Goal: Information Seeking & Learning: Learn about a topic

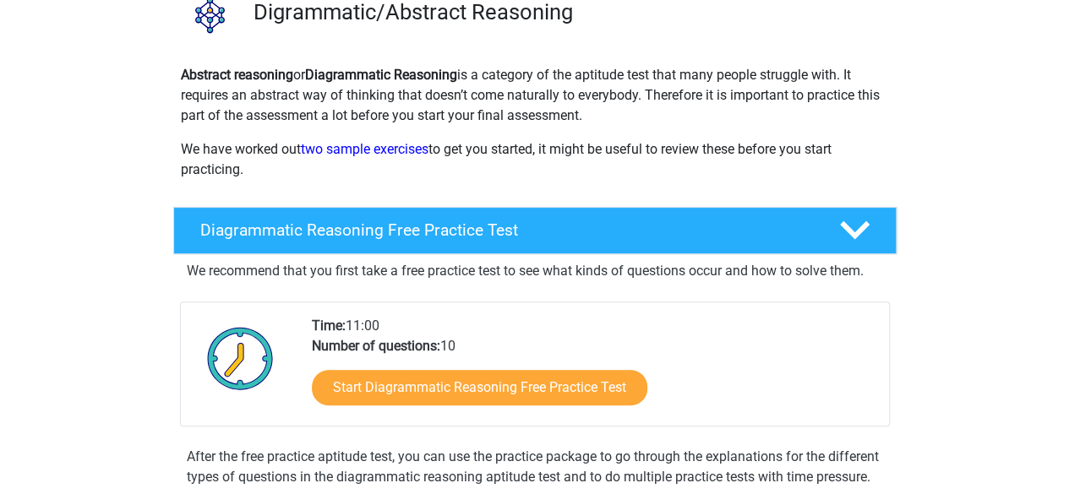
scroll to position [145, 0]
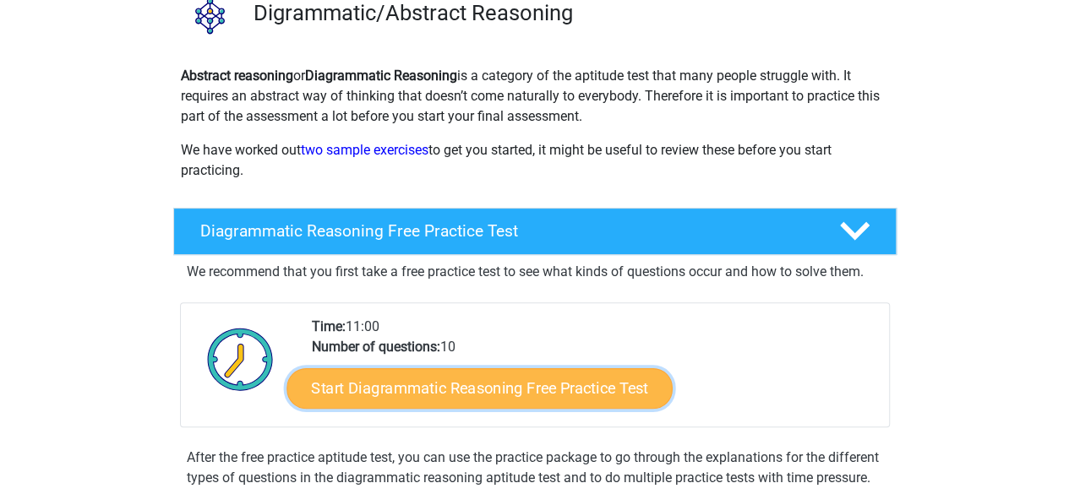
click at [465, 388] on link "Start Diagrammatic Reasoning Free Practice Test" at bounding box center [479, 388] width 386 height 41
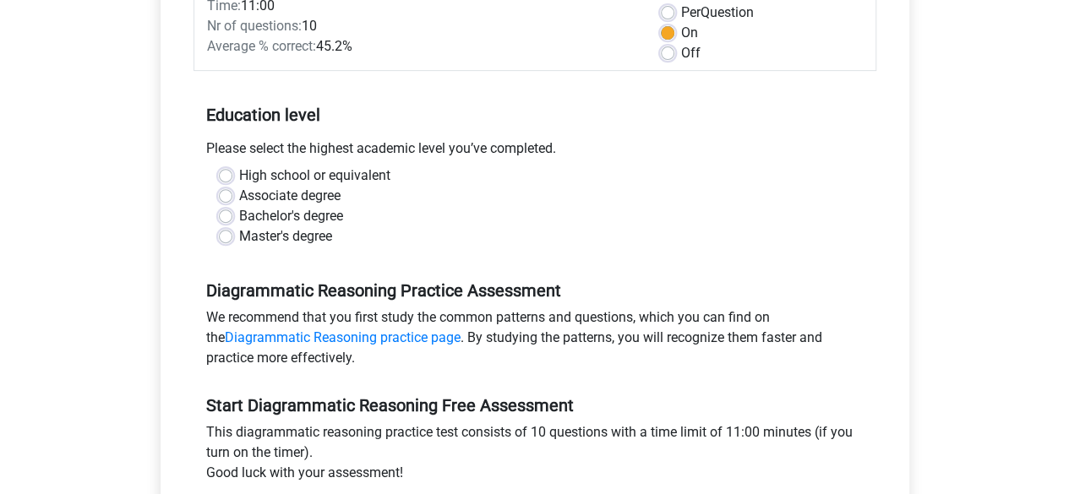
scroll to position [260, 0]
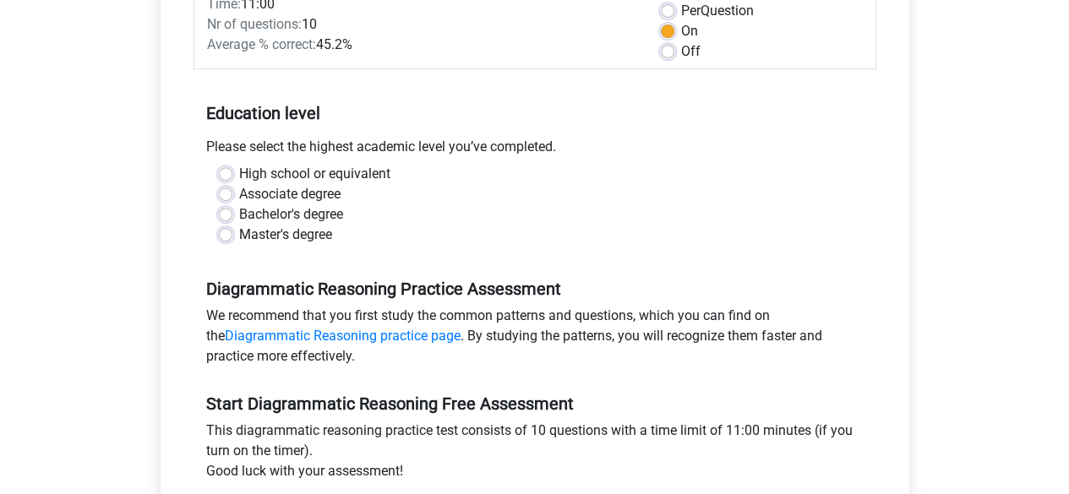
click at [239, 215] on label "Bachelor's degree" at bounding box center [291, 215] width 104 height 20
click at [219, 215] on input "Bachelor's degree" at bounding box center [226, 213] width 14 height 17
radio input "true"
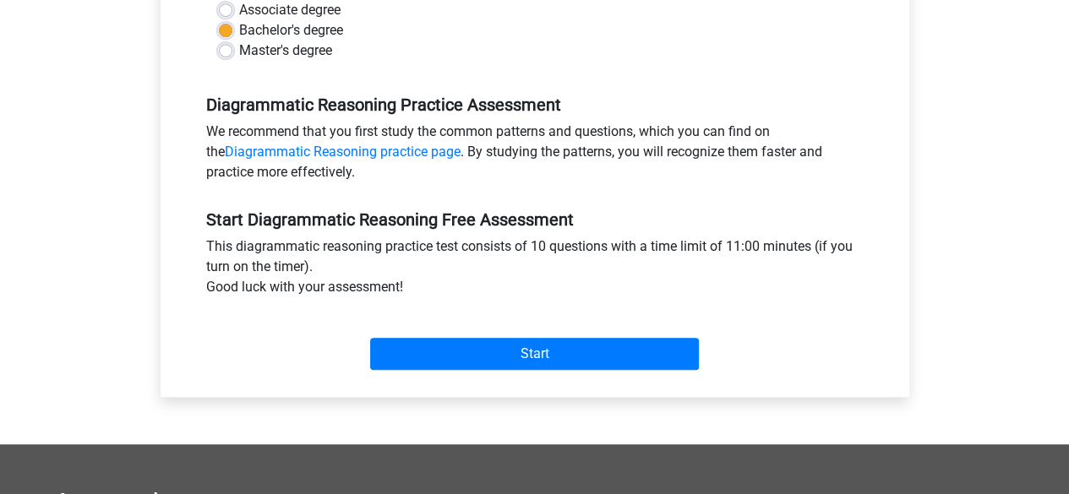
scroll to position [445, 0]
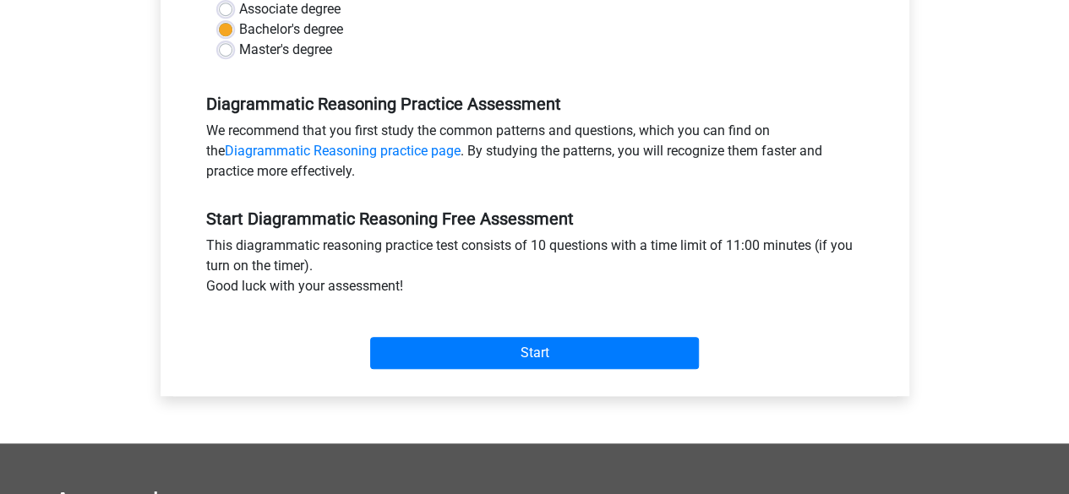
drag, startPoint x: 353, startPoint y: 276, endPoint x: 230, endPoint y: 363, distance: 150.5
click at [230, 363] on div "Start" at bounding box center [535, 339] width 683 height 59
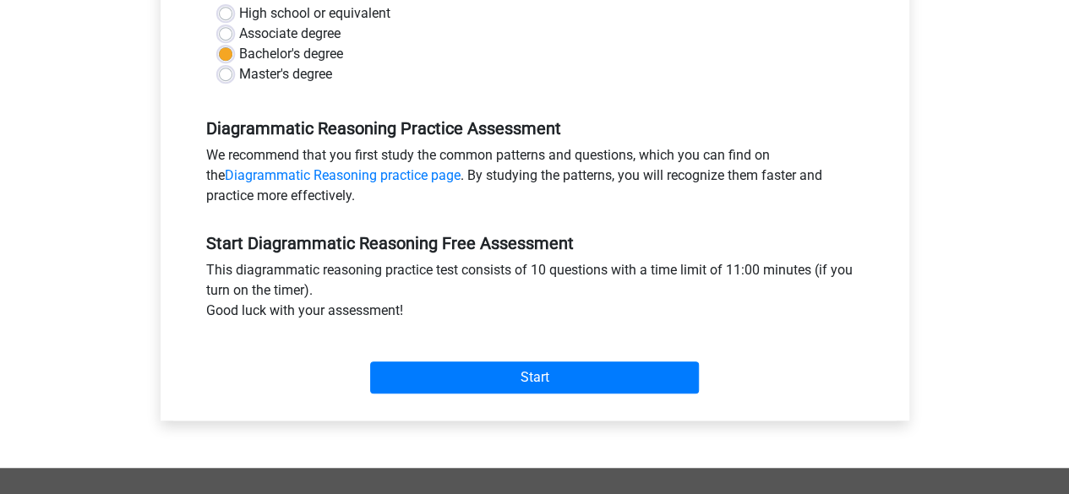
scroll to position [469, 0]
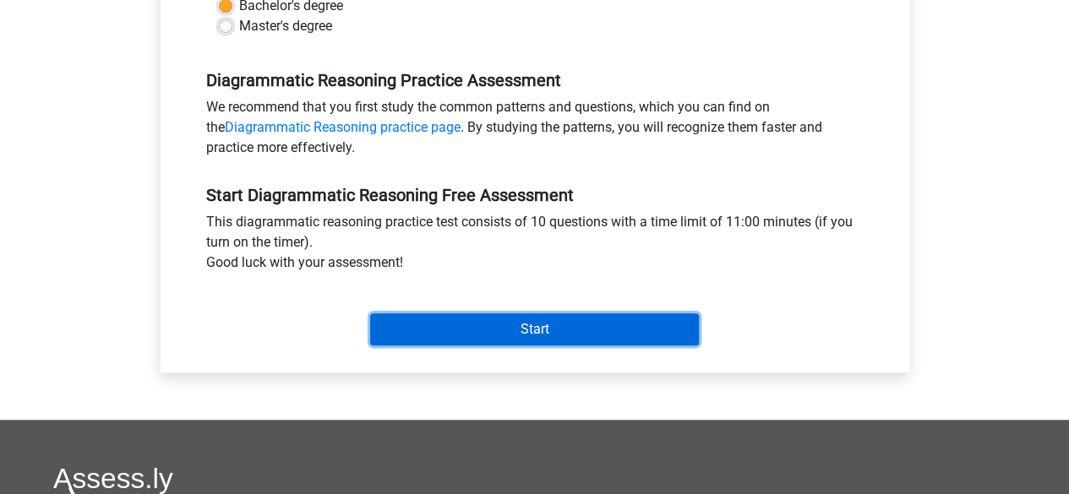
click at [565, 324] on input "Start" at bounding box center [534, 330] width 329 height 32
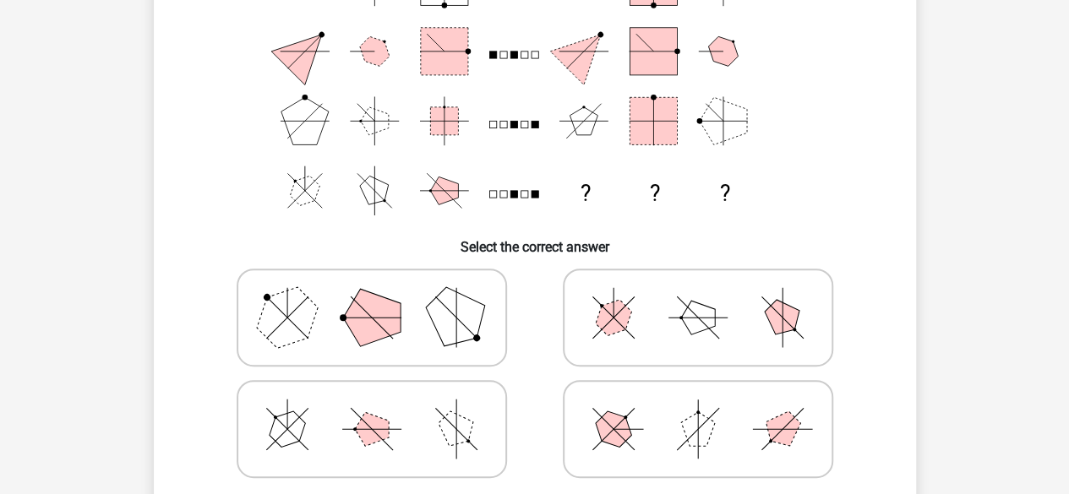
scroll to position [208, 0]
click at [418, 299] on icon at bounding box center [372, 318] width 254 height 85
click at [383, 297] on input "radio" at bounding box center [377, 291] width 11 height 11
radio input "true"
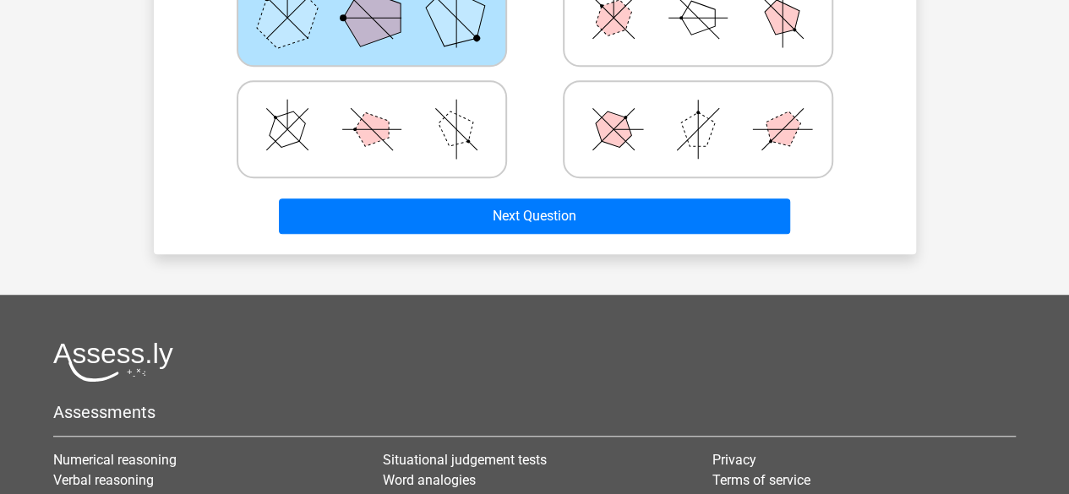
scroll to position [505, 0]
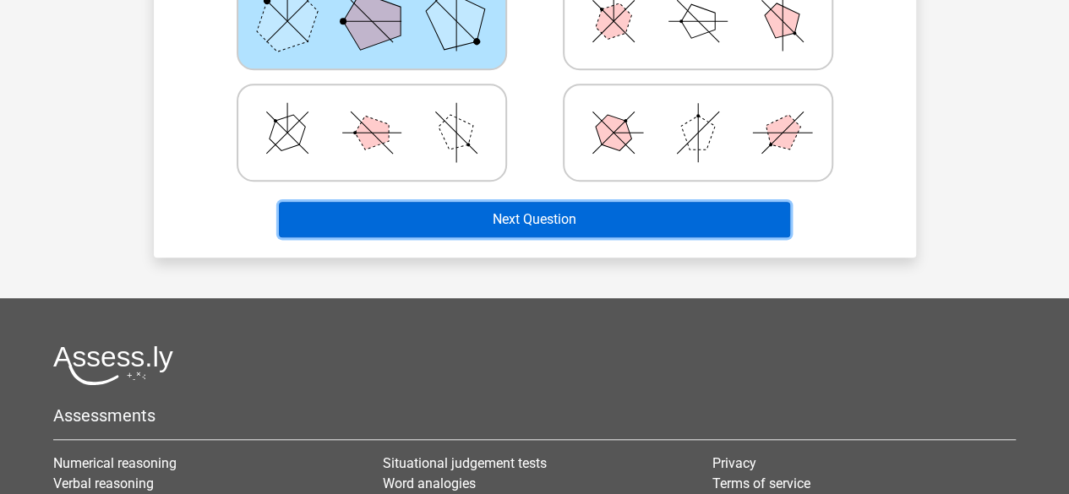
click at [619, 215] on button "Next Question" at bounding box center [534, 219] width 511 height 35
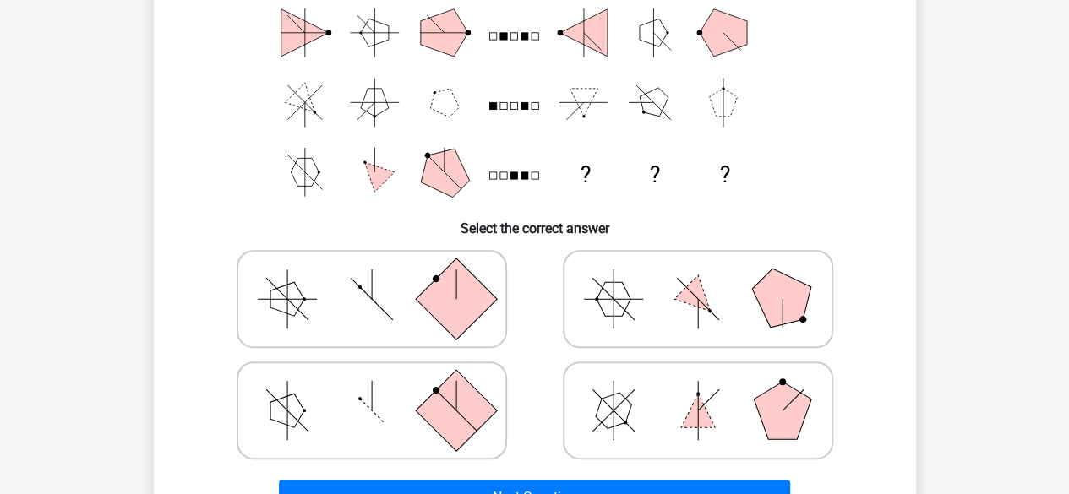
scroll to position [233, 0]
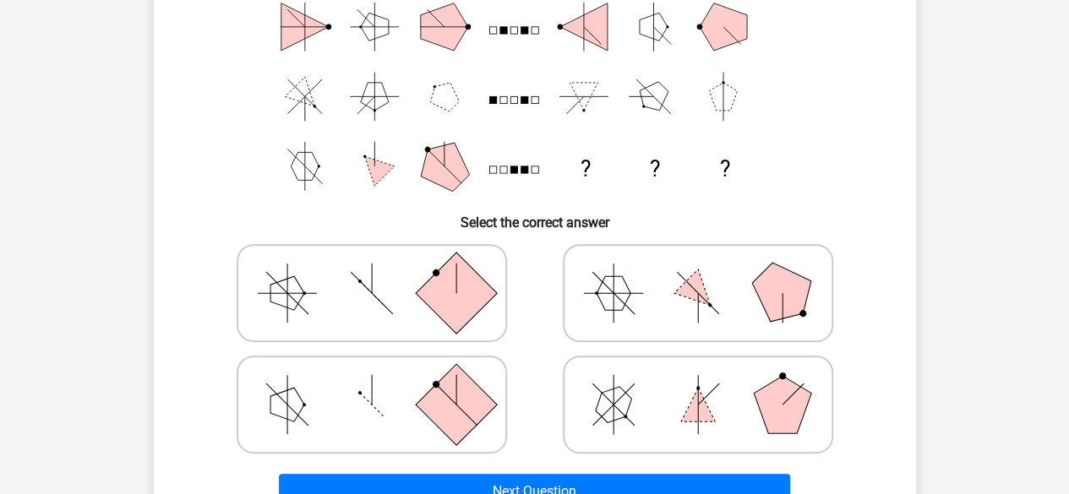
click at [414, 283] on icon at bounding box center [372, 293] width 254 height 85
click at [383, 272] on input "radio" at bounding box center [377, 266] width 11 height 11
radio input "true"
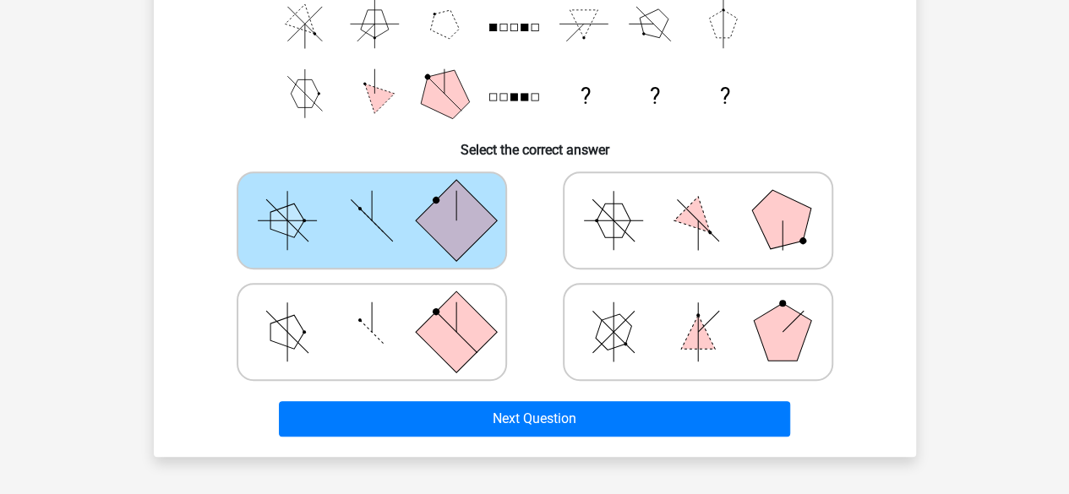
scroll to position [307, 0]
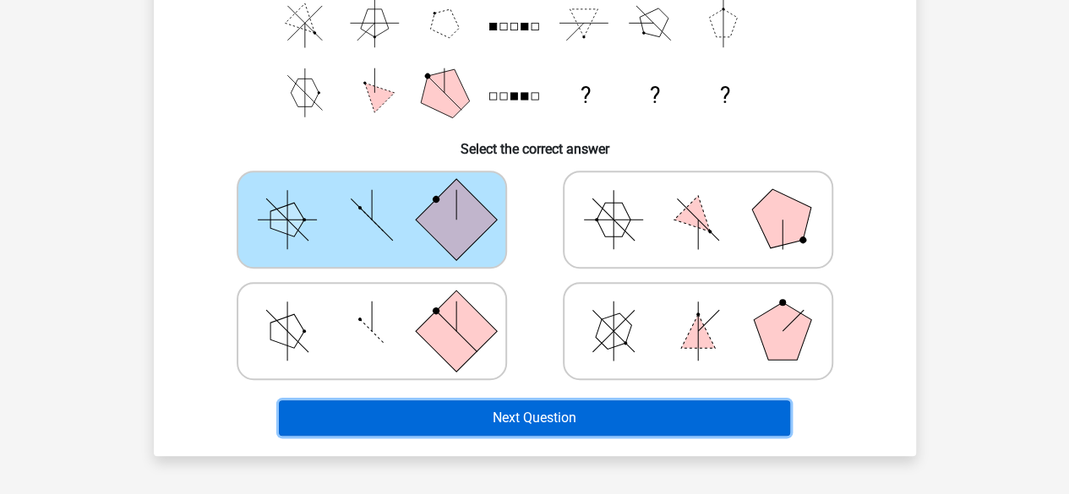
click at [565, 423] on button "Next Question" at bounding box center [534, 418] width 511 height 35
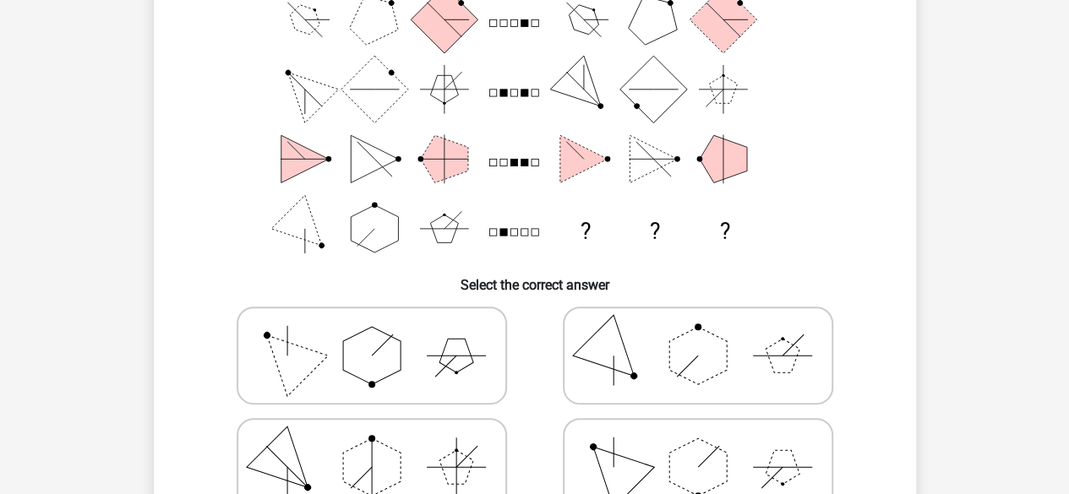
scroll to position [172, 0]
click at [467, 341] on icon at bounding box center [372, 355] width 254 height 85
click at [383, 334] on input "radio" at bounding box center [377, 328] width 11 height 11
radio input "true"
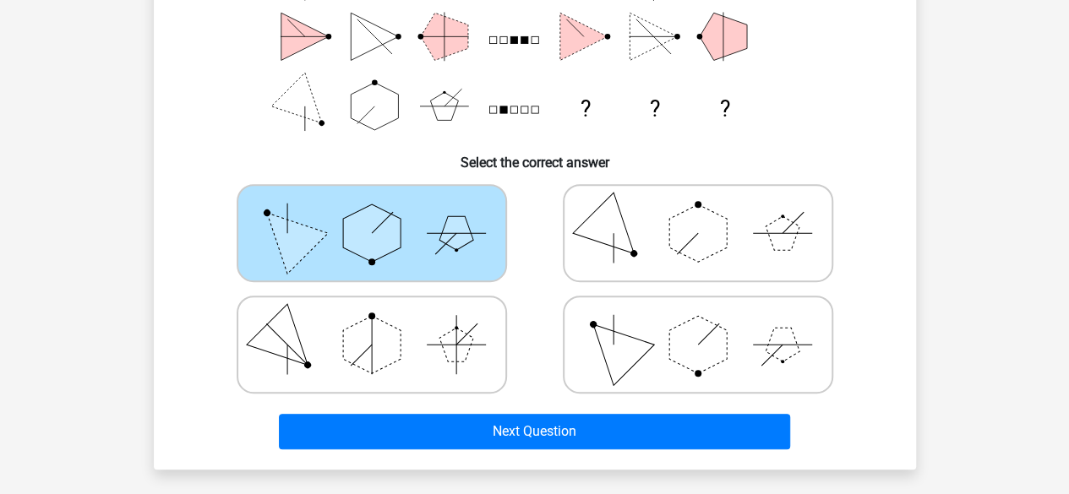
scroll to position [296, 0]
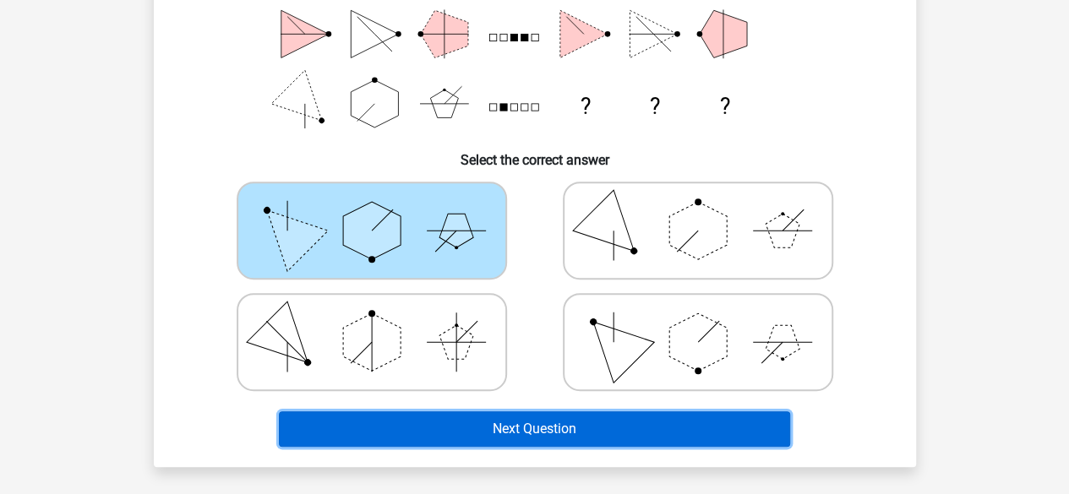
click at [706, 429] on button "Next Question" at bounding box center [534, 429] width 511 height 35
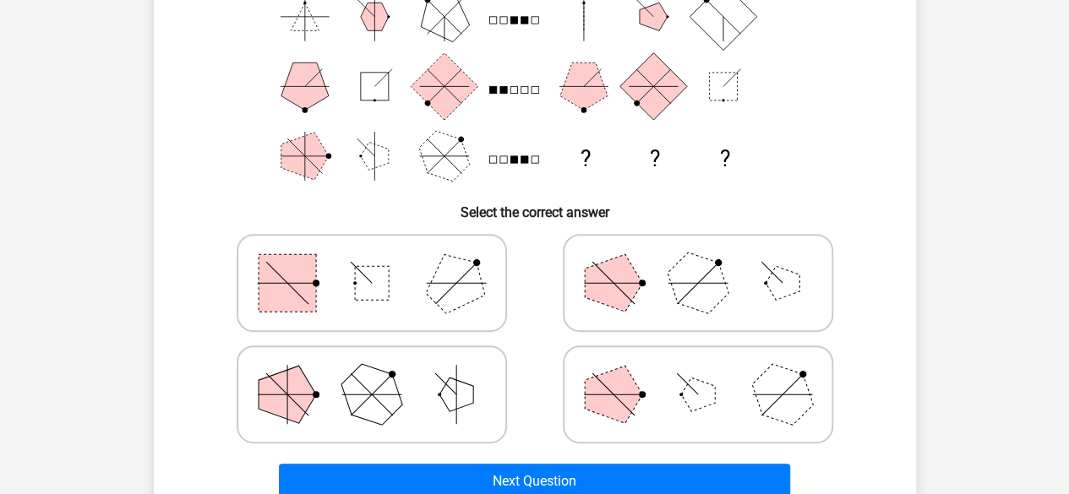
scroll to position [242, 0]
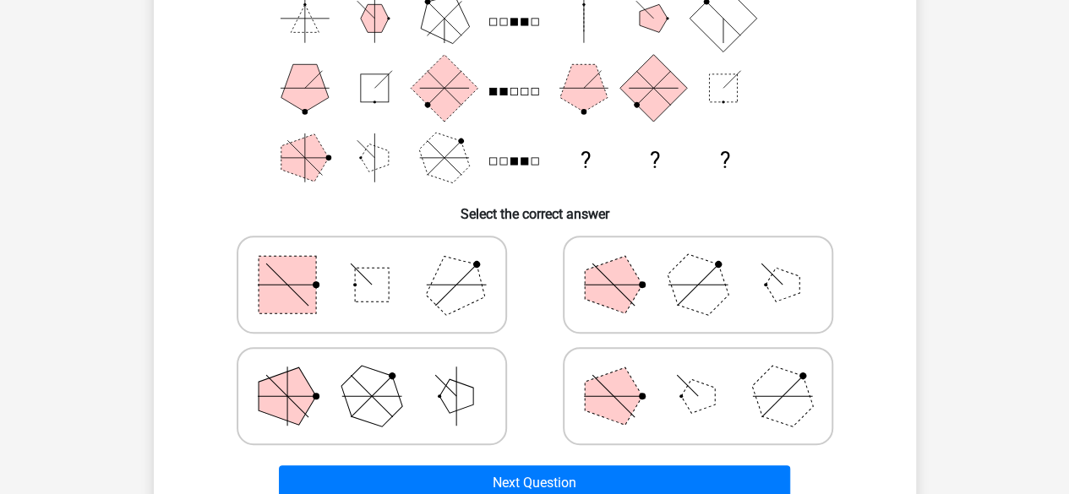
click at [457, 286] on polygon at bounding box center [455, 284] width 81 height 81
click at [383, 264] on input "radio" at bounding box center [377, 258] width 11 height 11
radio input "true"
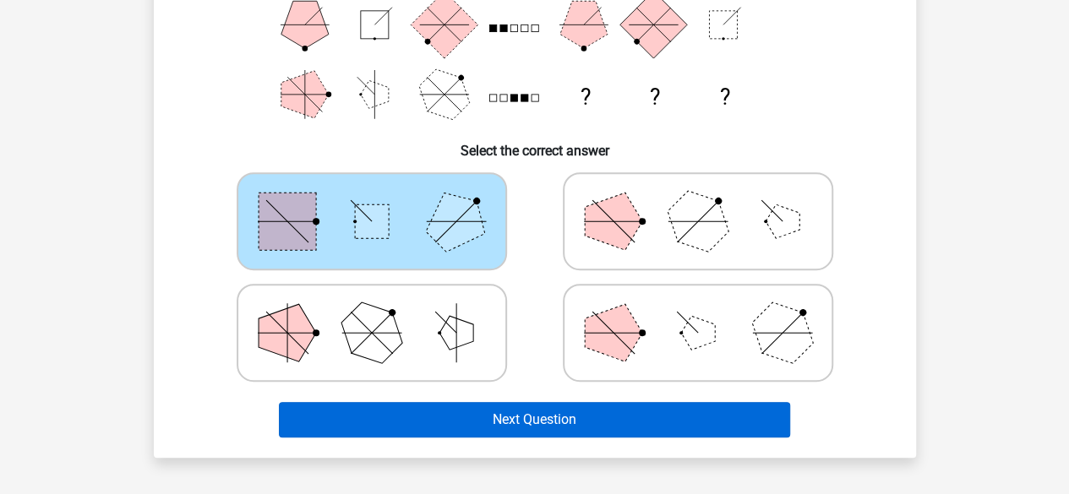
scroll to position [303, 0]
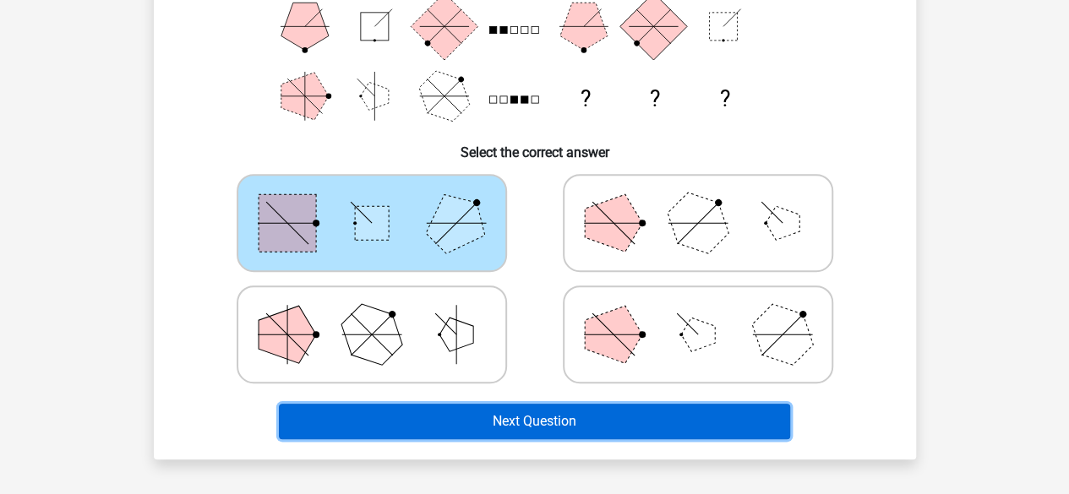
click at [600, 419] on button "Next Question" at bounding box center [534, 421] width 511 height 35
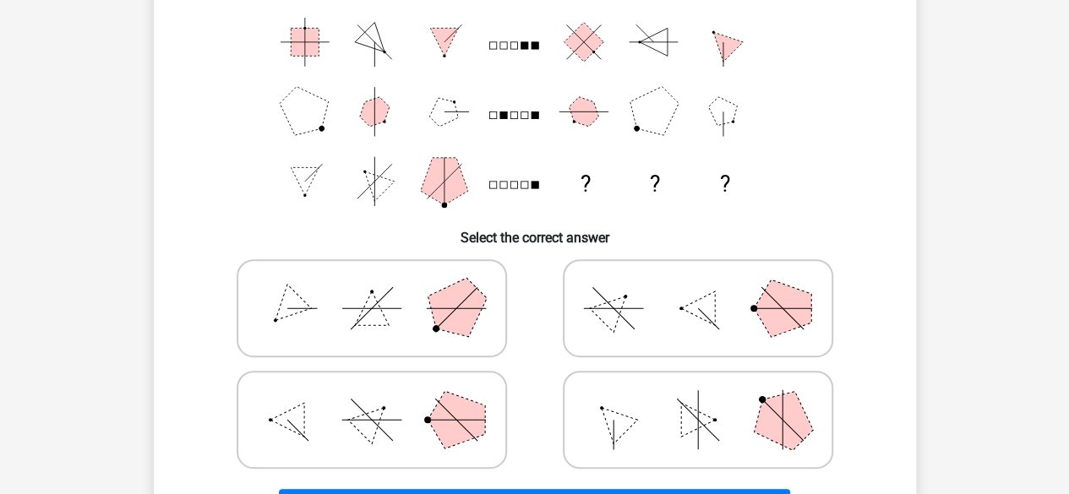
scroll to position [221, 0]
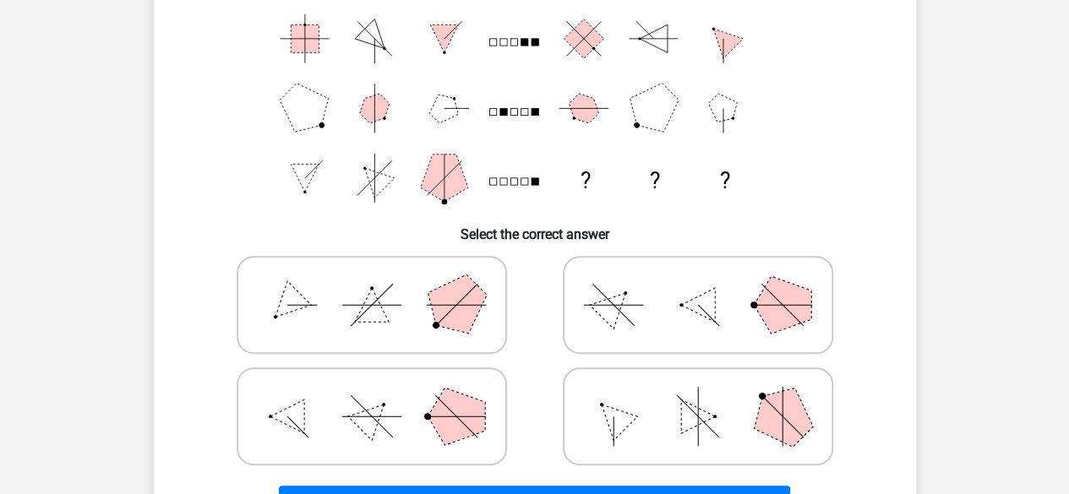
click at [721, 406] on icon at bounding box center [698, 416] width 254 height 85
click at [709, 395] on input "radio" at bounding box center [703, 390] width 11 height 11
radio input "true"
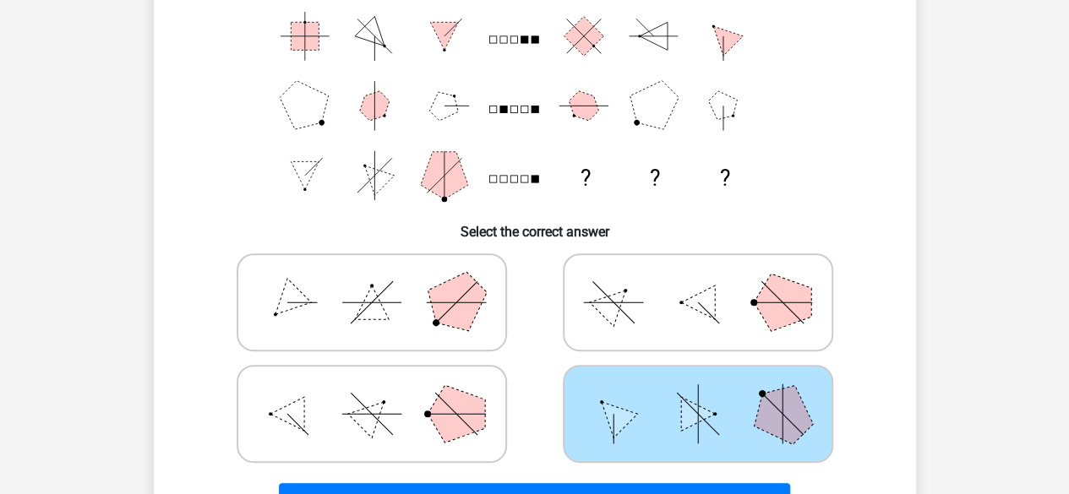
scroll to position [225, 0]
click at [483, 292] on polygon at bounding box center [455, 301] width 81 height 81
click at [383, 281] on input "radio" at bounding box center [377, 275] width 11 height 11
radio input "true"
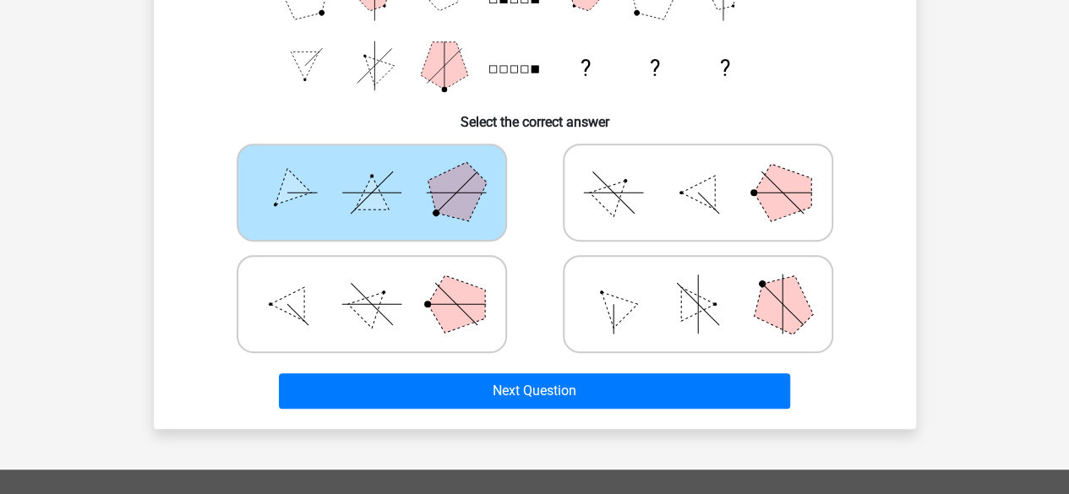
scroll to position [335, 0]
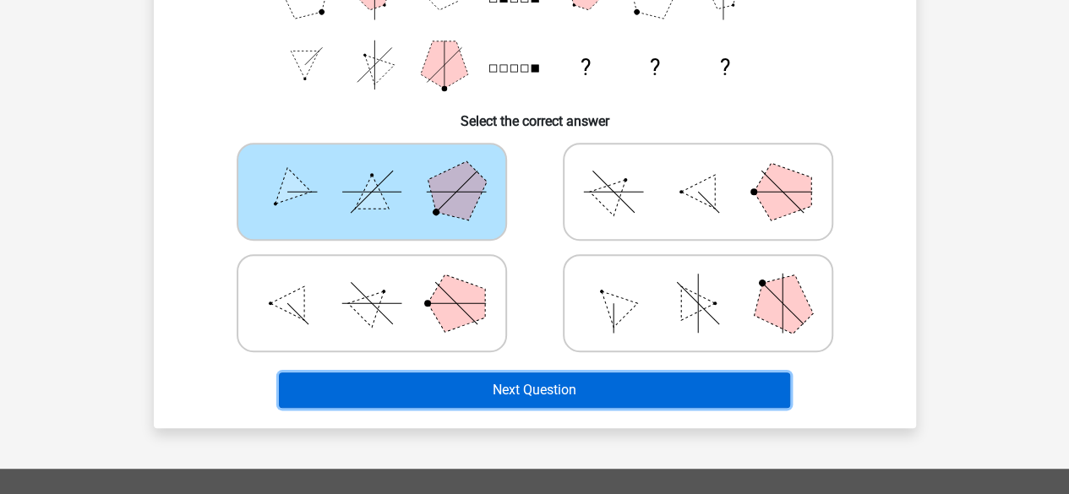
click at [749, 383] on button "Next Question" at bounding box center [534, 390] width 511 height 35
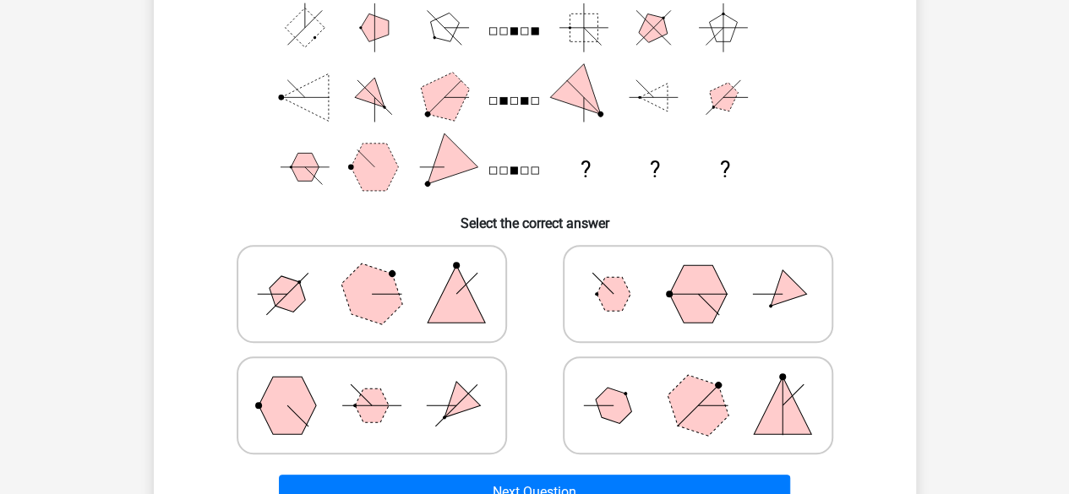
scroll to position [232, 0]
click at [811, 412] on icon at bounding box center [698, 406] width 254 height 85
click at [709, 385] on input "radio" at bounding box center [703, 379] width 11 height 11
radio input "true"
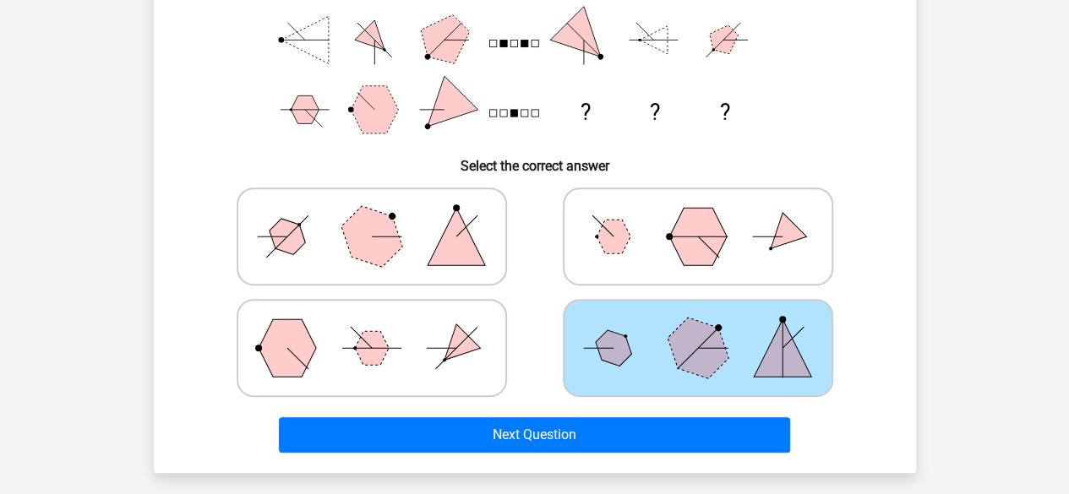
scroll to position [291, 0]
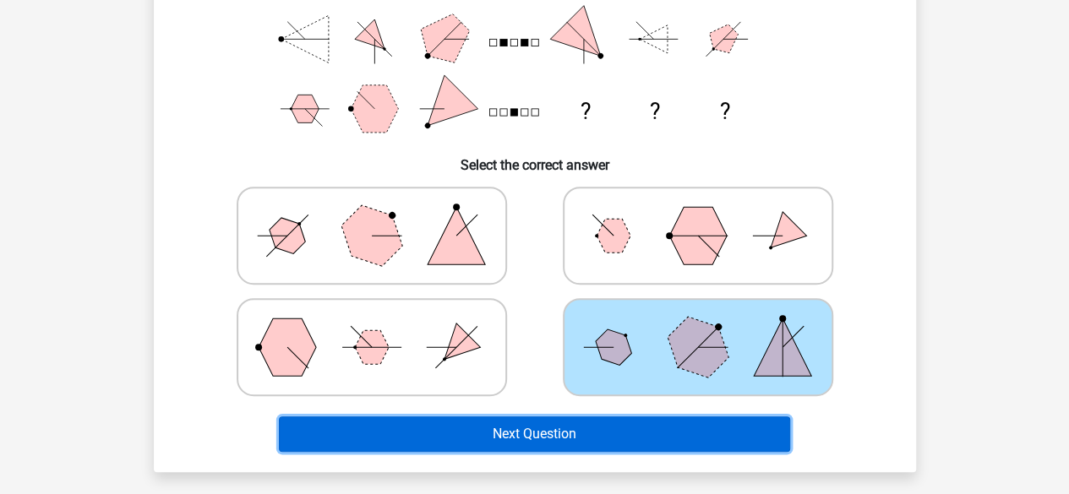
click at [670, 417] on button "Next Question" at bounding box center [534, 434] width 511 height 35
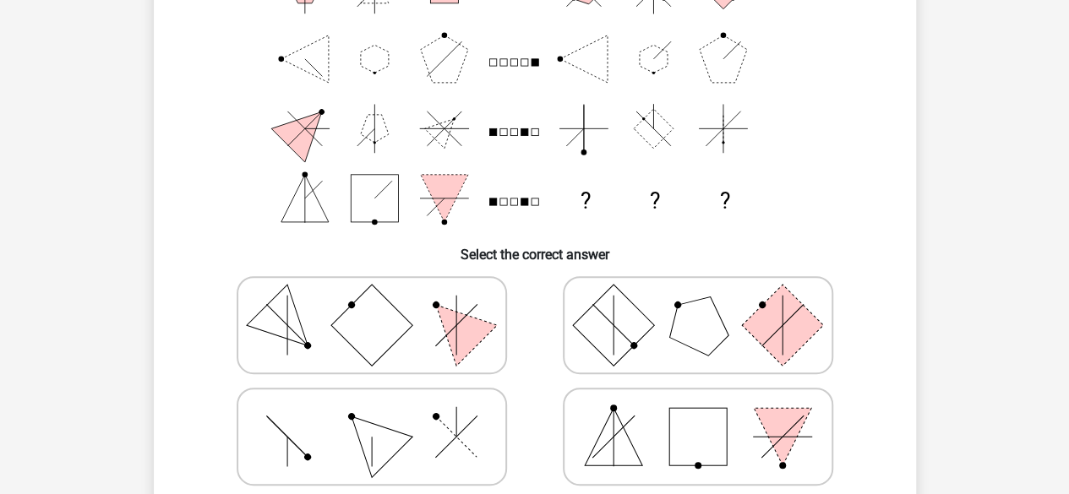
scroll to position [202, 0]
click at [411, 444] on icon at bounding box center [372, 436] width 254 height 85
click at [383, 415] on input "radio" at bounding box center [377, 409] width 11 height 11
radio input "true"
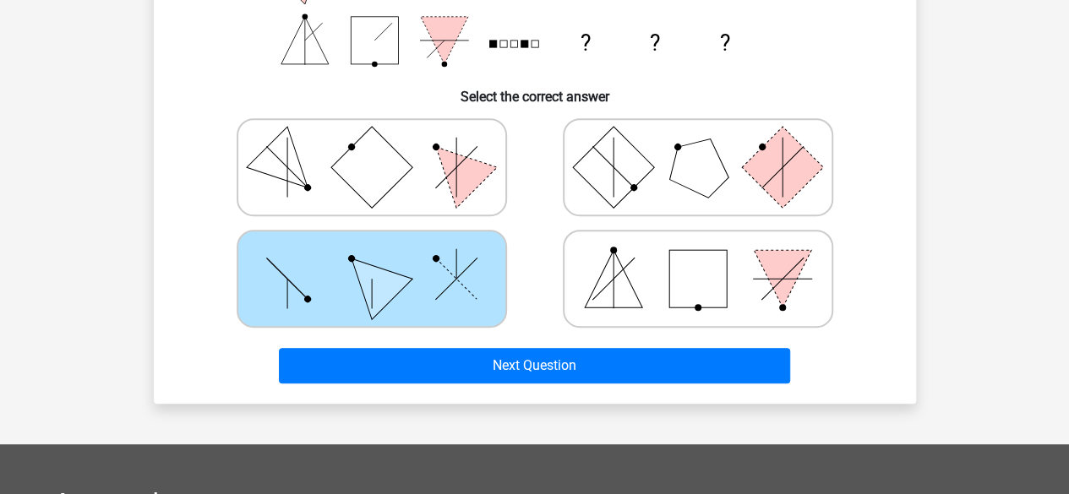
scroll to position [353, 0]
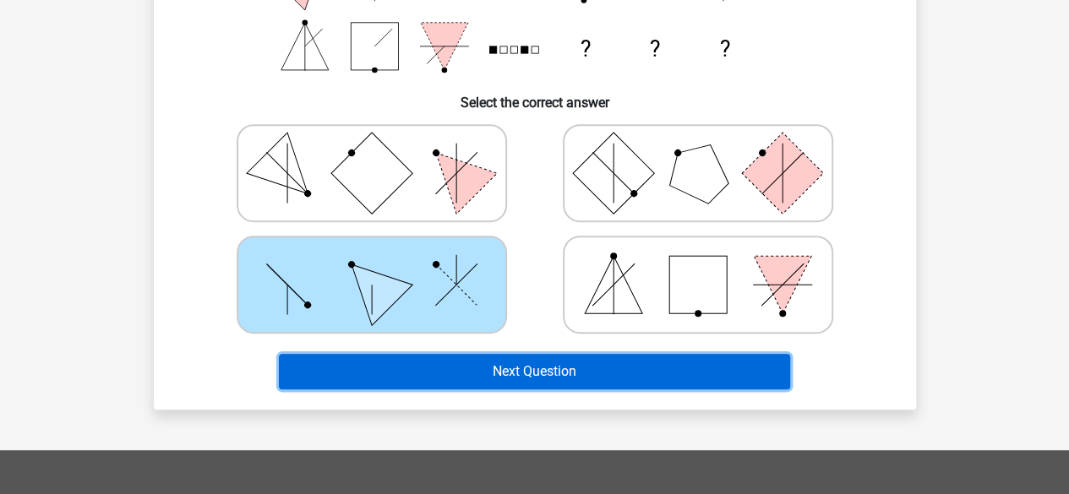
click at [745, 368] on button "Next Question" at bounding box center [534, 371] width 511 height 35
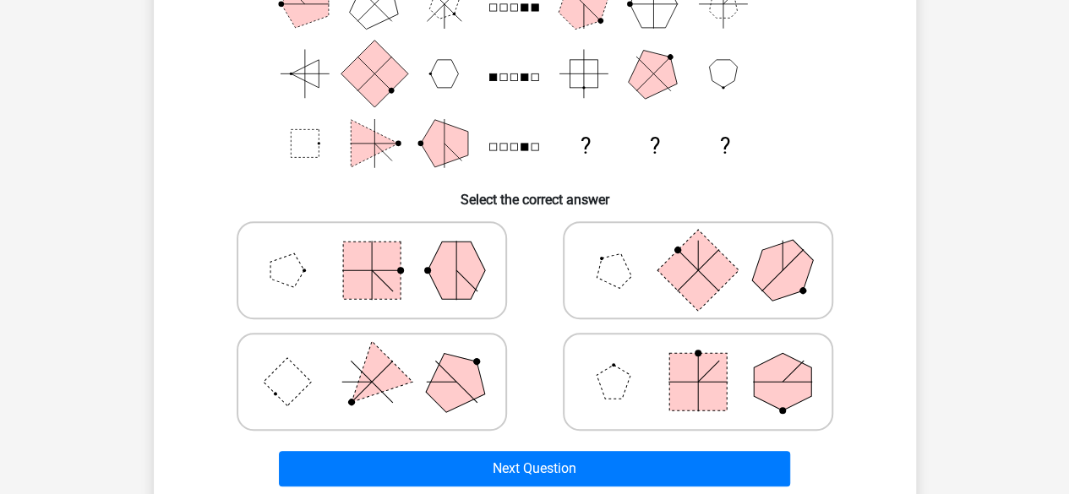
scroll to position [257, 0]
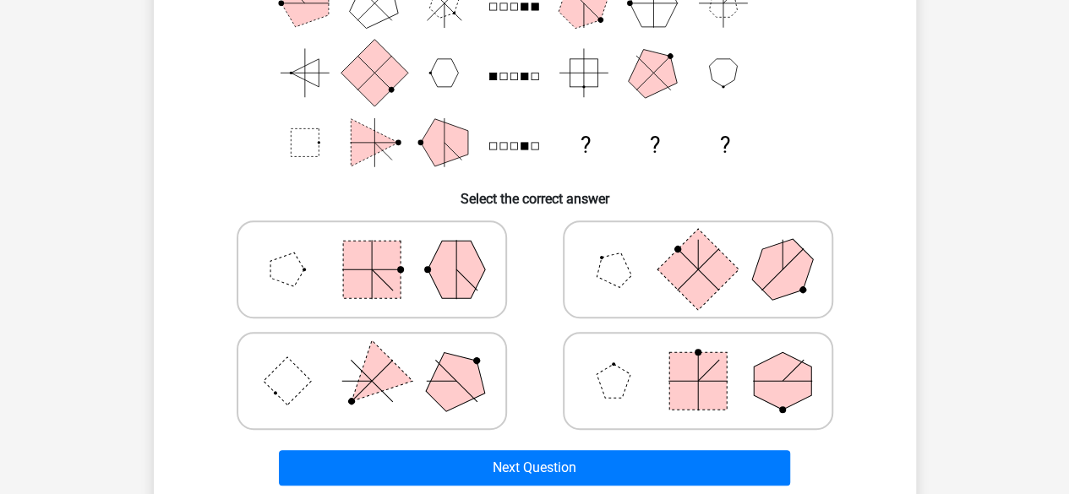
click at [696, 273] on rect at bounding box center [697, 269] width 81 height 81
click at [698, 248] on input "radio" at bounding box center [703, 242] width 11 height 11
radio input "true"
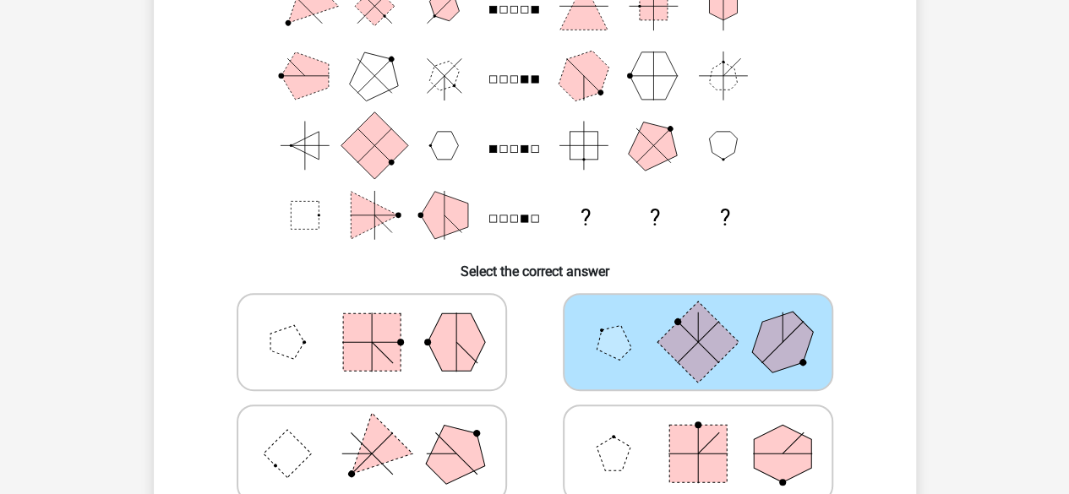
scroll to position [232, 0]
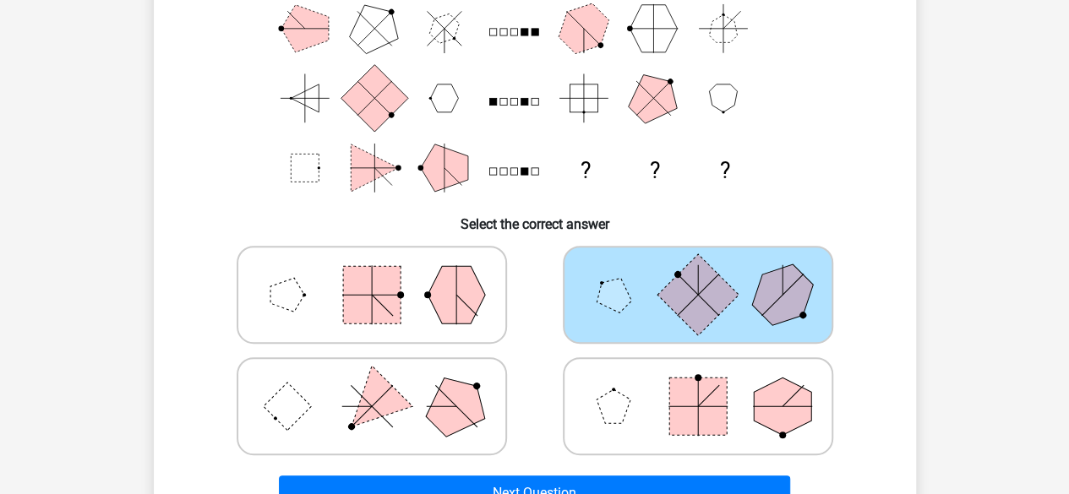
click at [681, 396] on rect at bounding box center [697, 406] width 57 height 57
click at [698, 385] on input "radio" at bounding box center [703, 379] width 11 height 11
radio input "true"
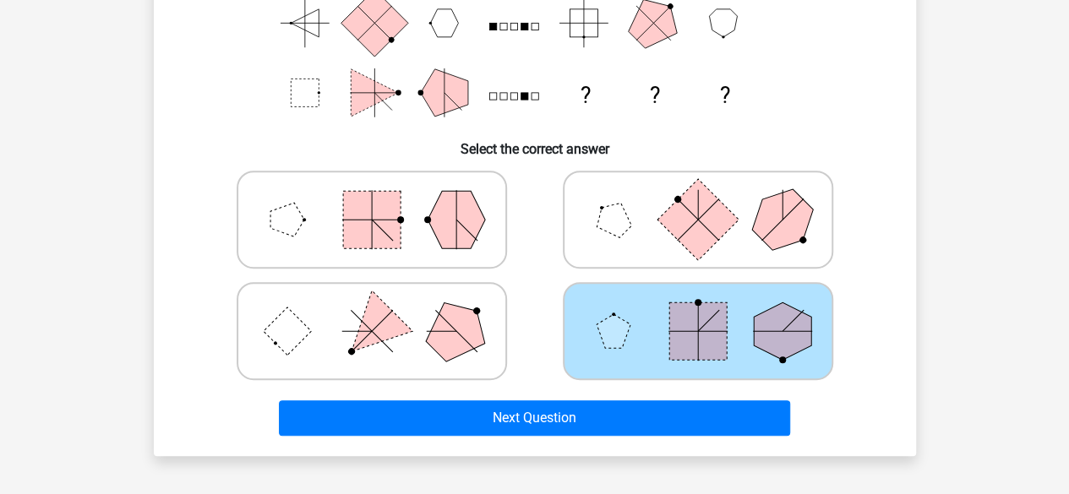
scroll to position [308, 0]
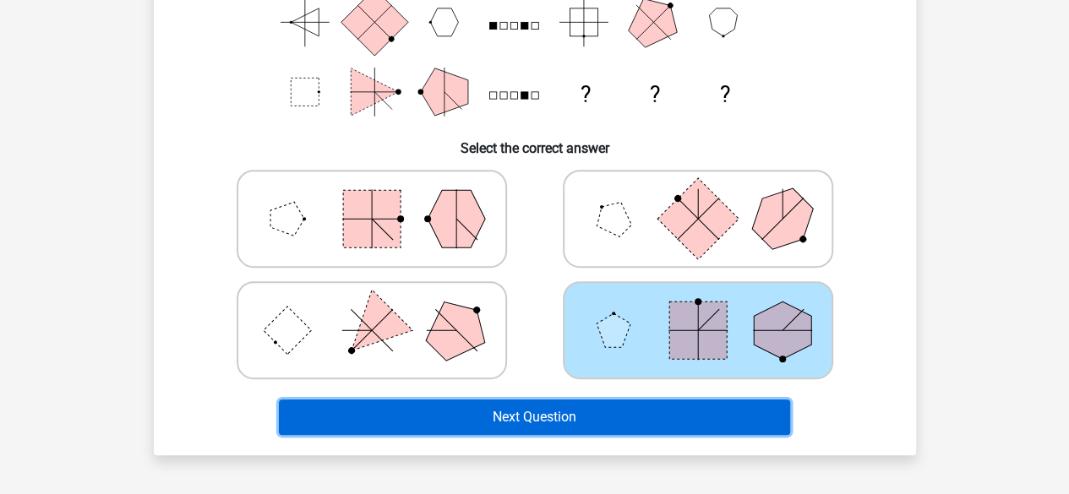
click at [732, 423] on button "Next Question" at bounding box center [534, 417] width 511 height 35
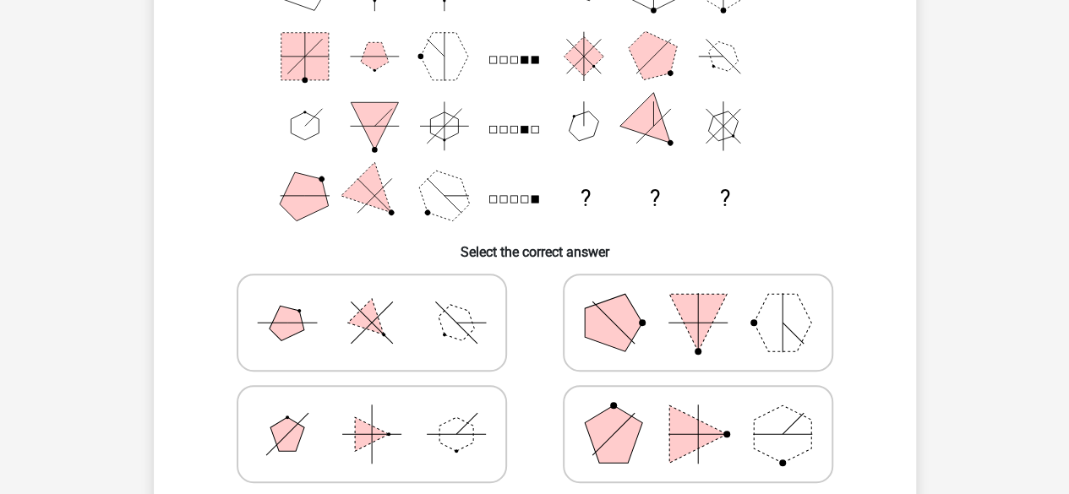
scroll to position [205, 0]
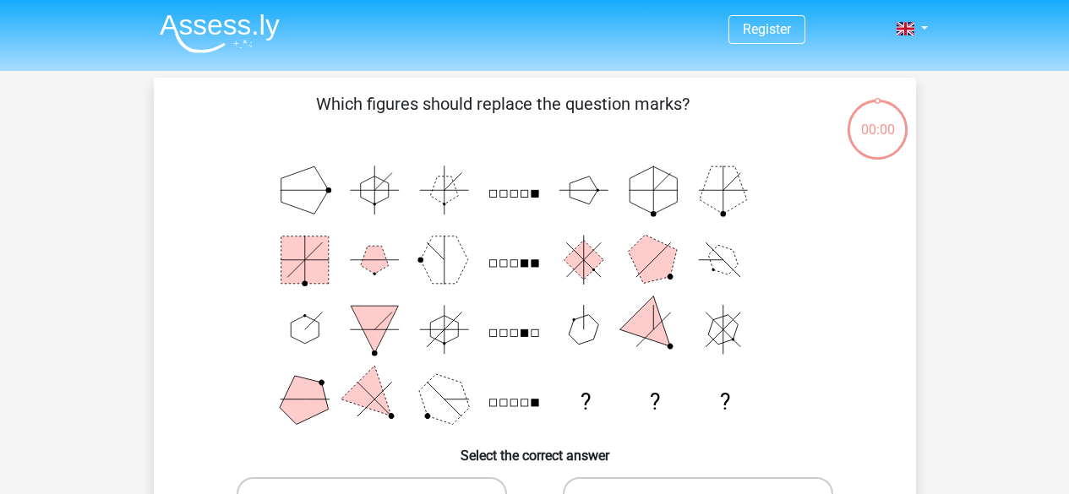
scroll to position [439, 0]
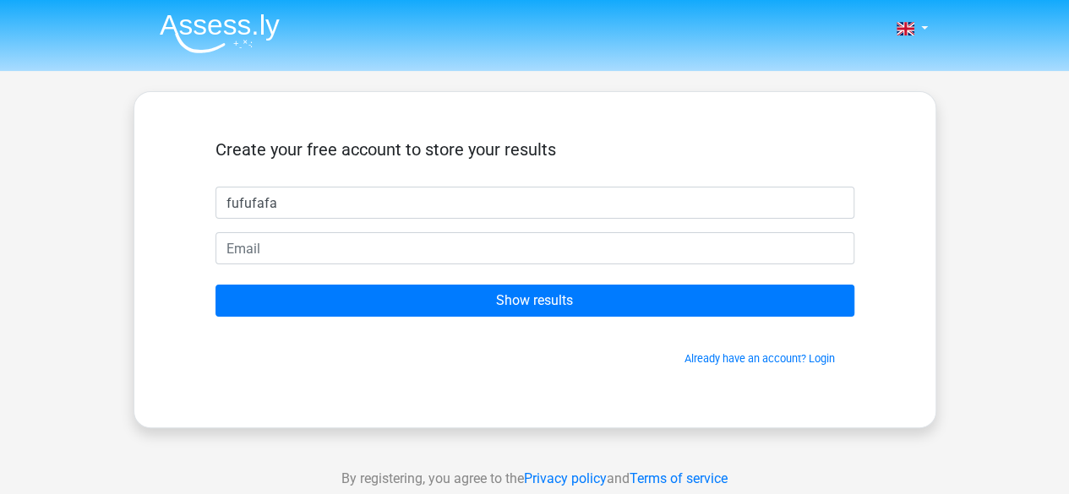
type input "fufufafa"
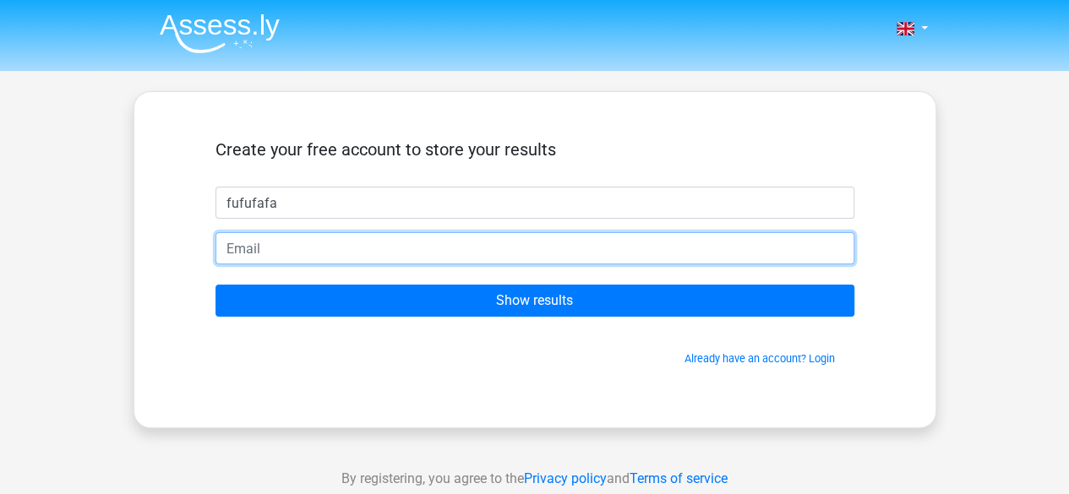
click at [494, 249] on input "email" at bounding box center [534, 248] width 639 height 32
type input "[EMAIL_ADDRESS][DOMAIN_NAME]"
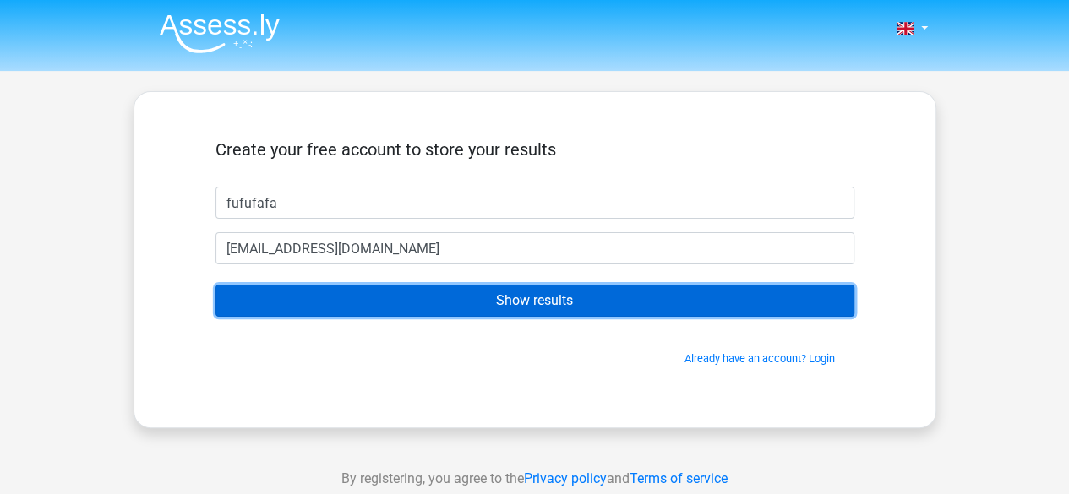
click at [465, 303] on input "Show results" at bounding box center [534, 301] width 639 height 32
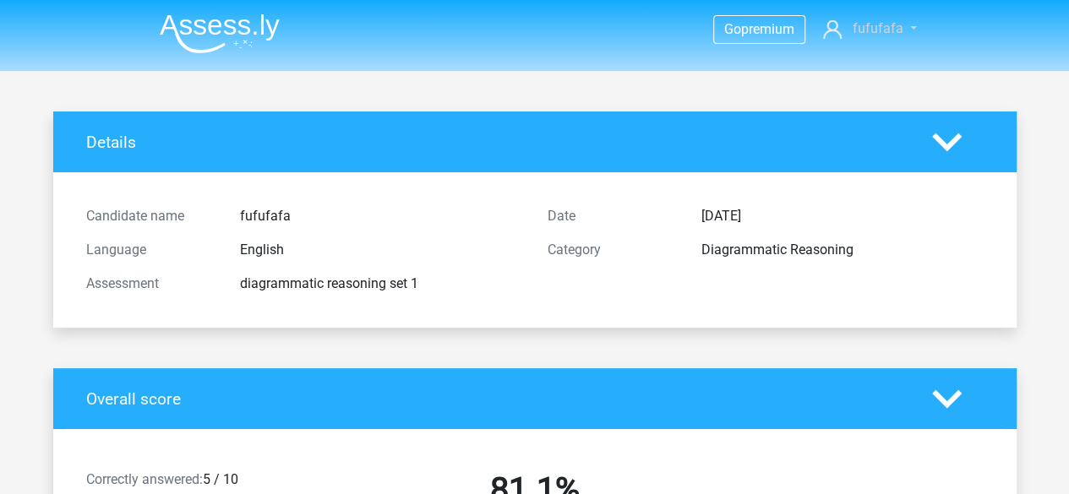
click at [894, 19] on link "fufufafa" at bounding box center [869, 29] width 106 height 20
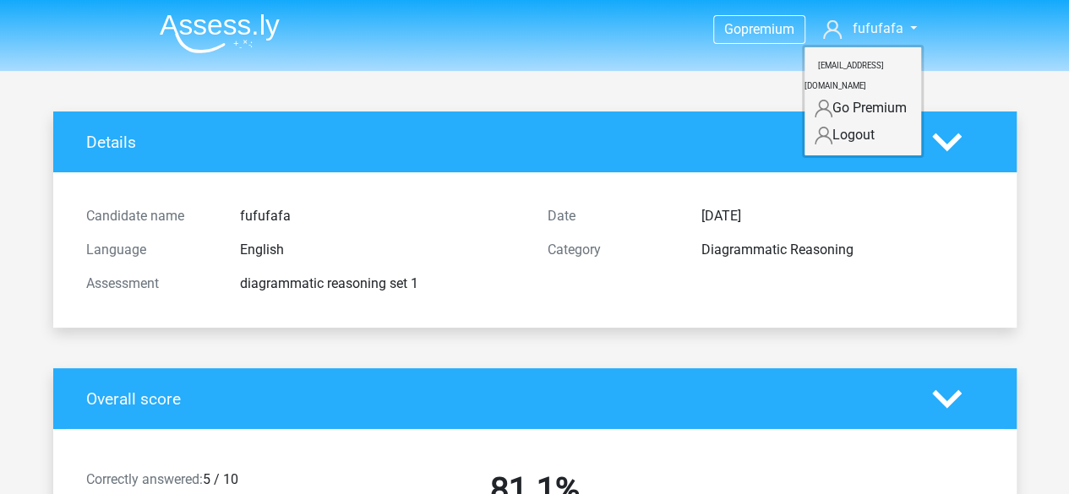
click at [629, 52] on nav "Go premium fufufafa circavika@gmail.com" at bounding box center [534, 30] width 777 height 55
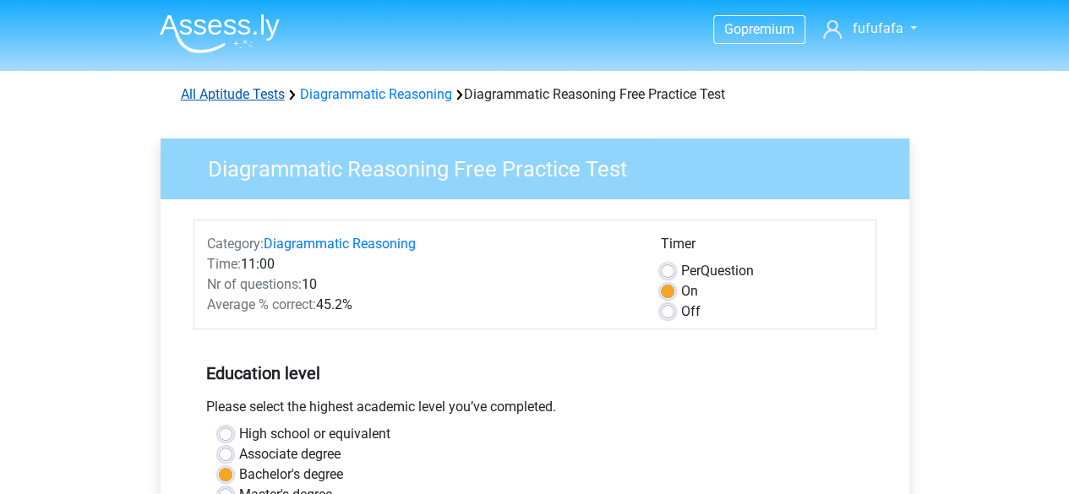
click at [234, 94] on link "All Aptitude Tests" at bounding box center [233, 94] width 104 height 16
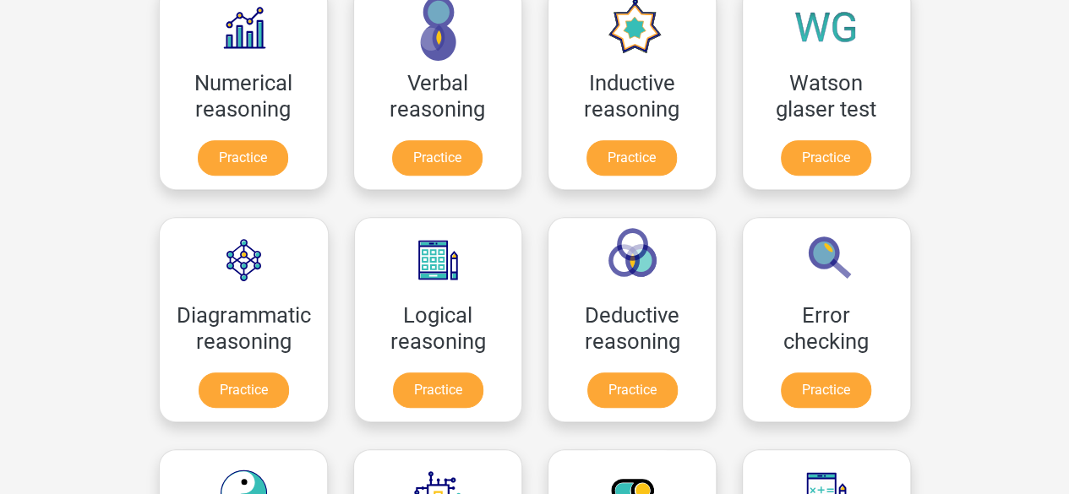
scroll to position [298, 0]
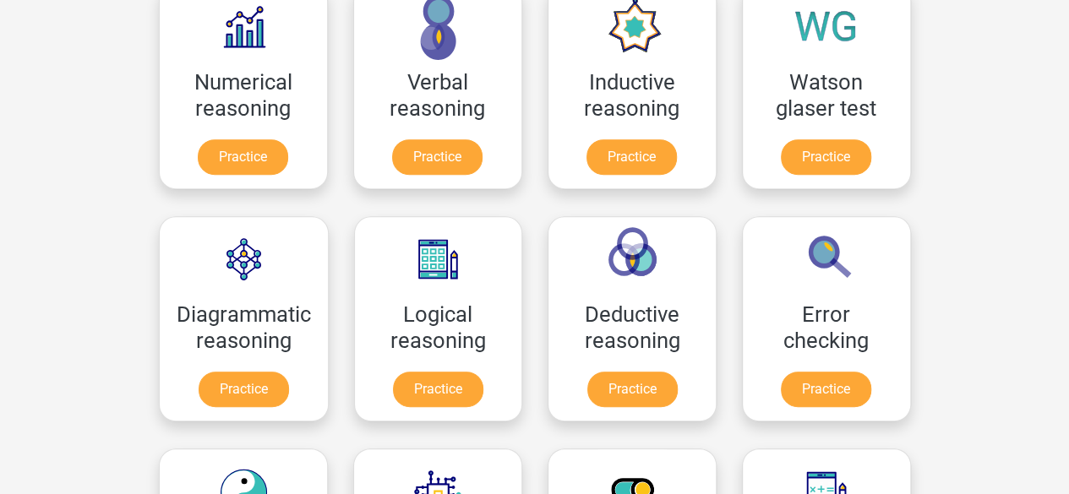
drag, startPoint x: 525, startPoint y: 212, endPoint x: 60, endPoint y: 290, distance: 471.3
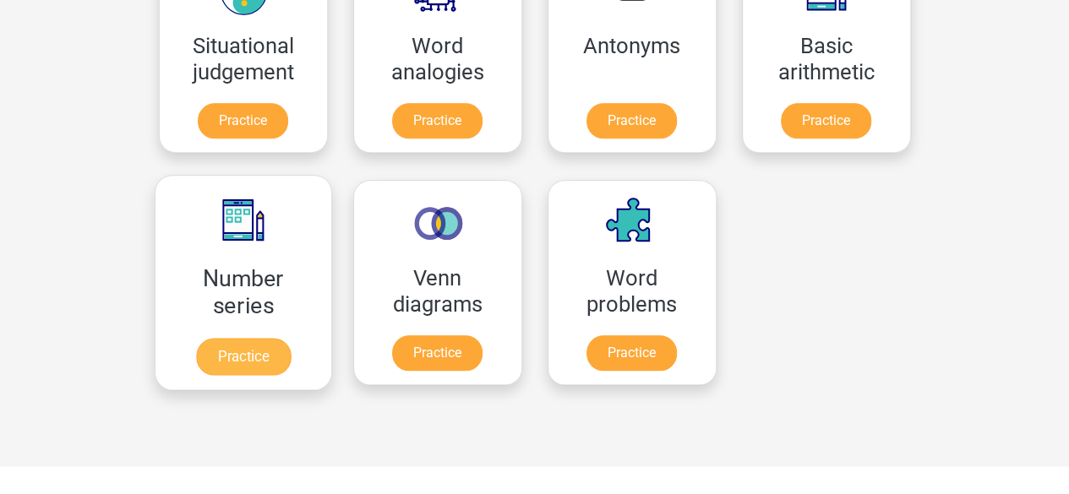
scroll to position [800, 0]
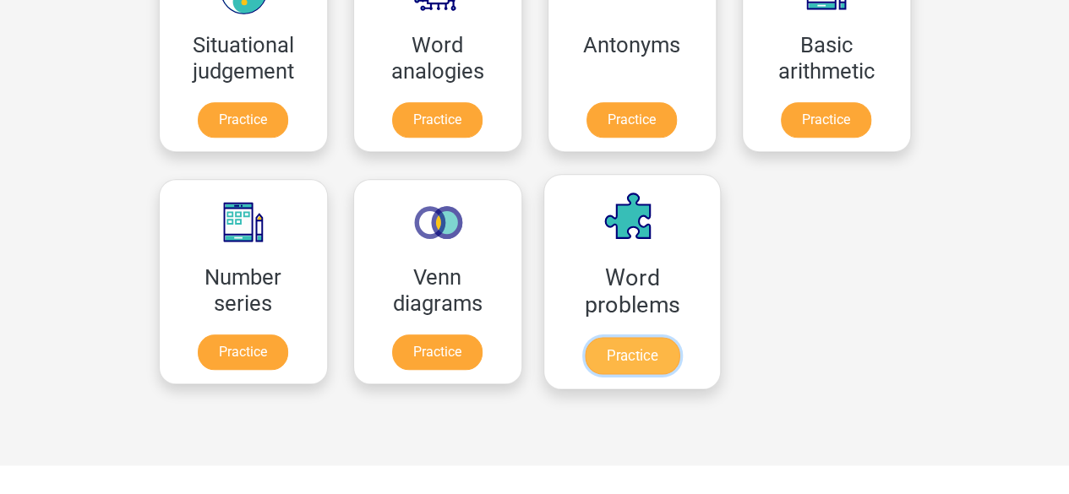
click at [641, 352] on link "Practice" at bounding box center [631, 355] width 95 height 37
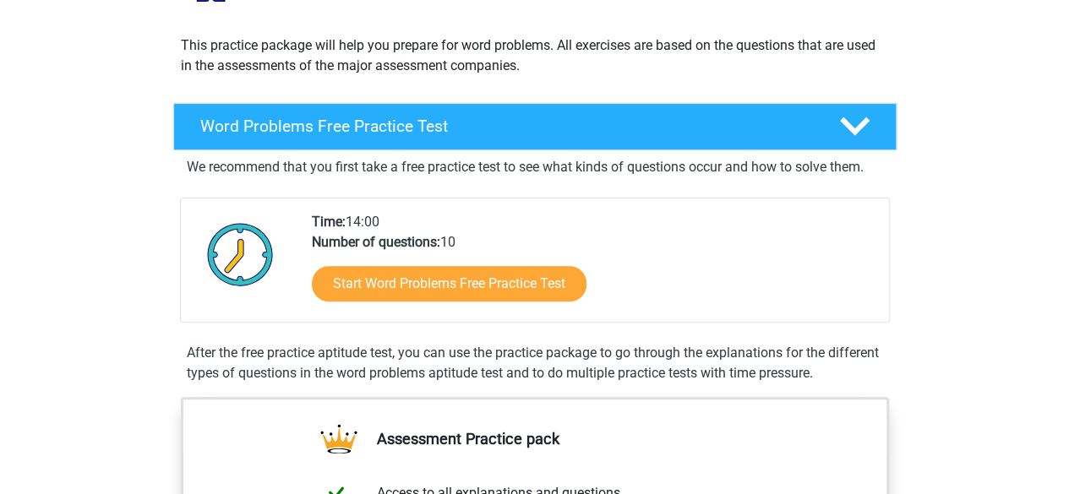
scroll to position [134, 0]
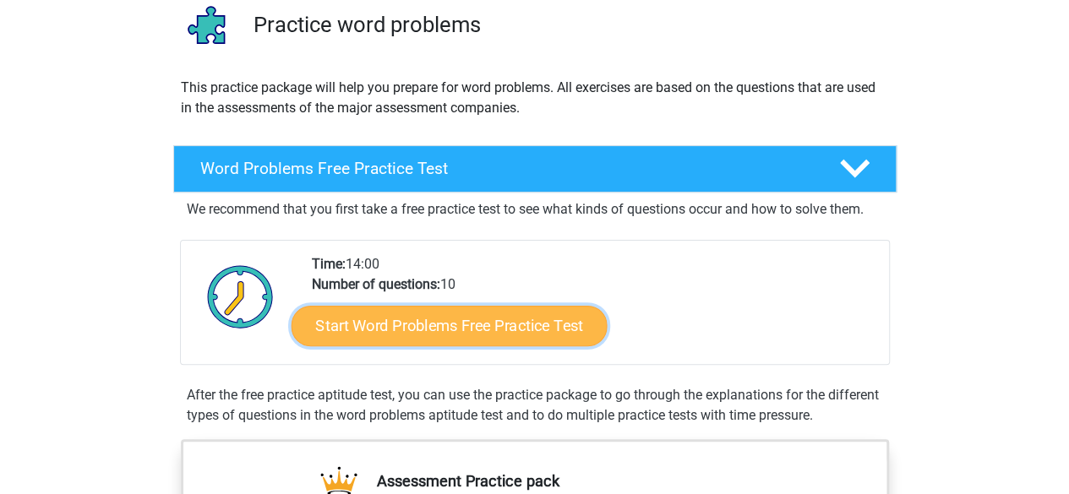
click at [534, 332] on link "Start Word Problems Free Practice Test" at bounding box center [449, 325] width 316 height 41
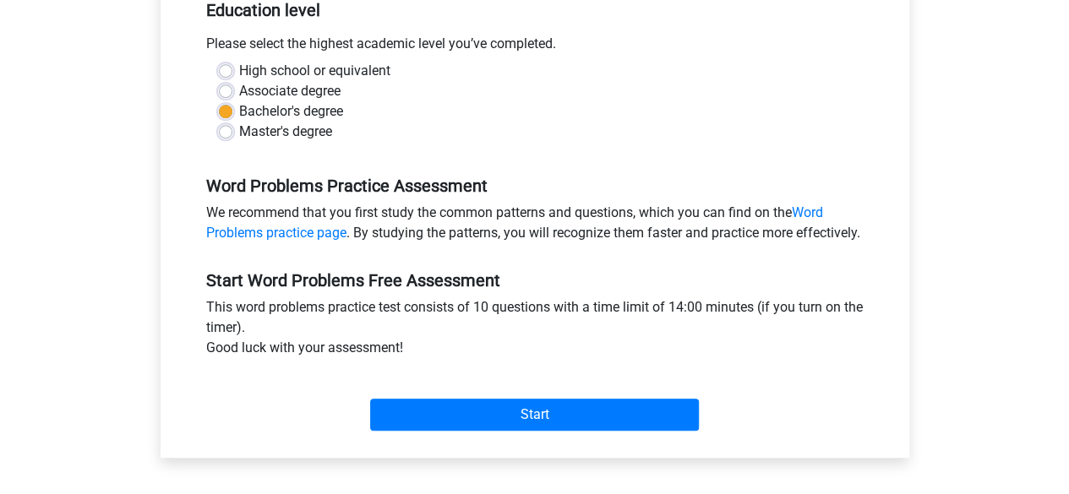
scroll to position [365, 0]
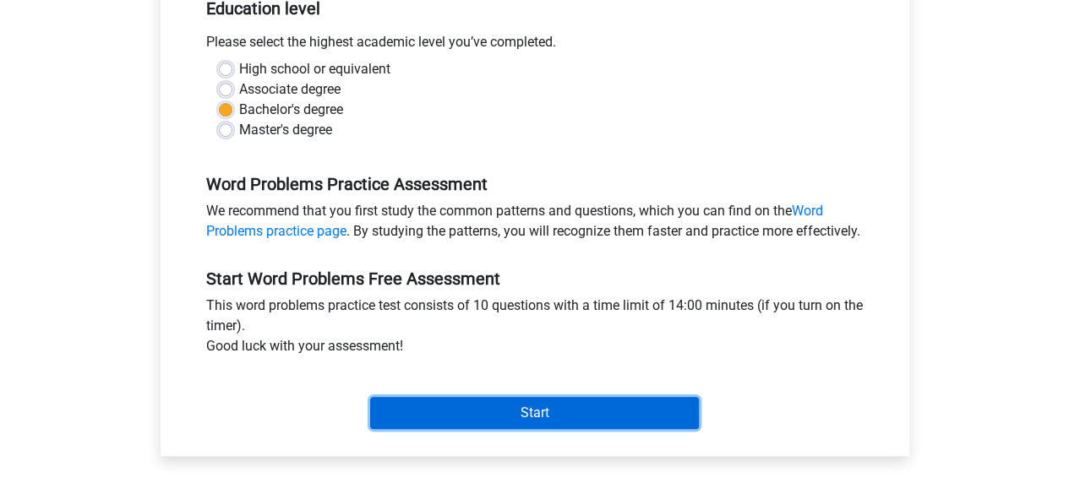
click at [566, 426] on input "Start" at bounding box center [534, 413] width 329 height 32
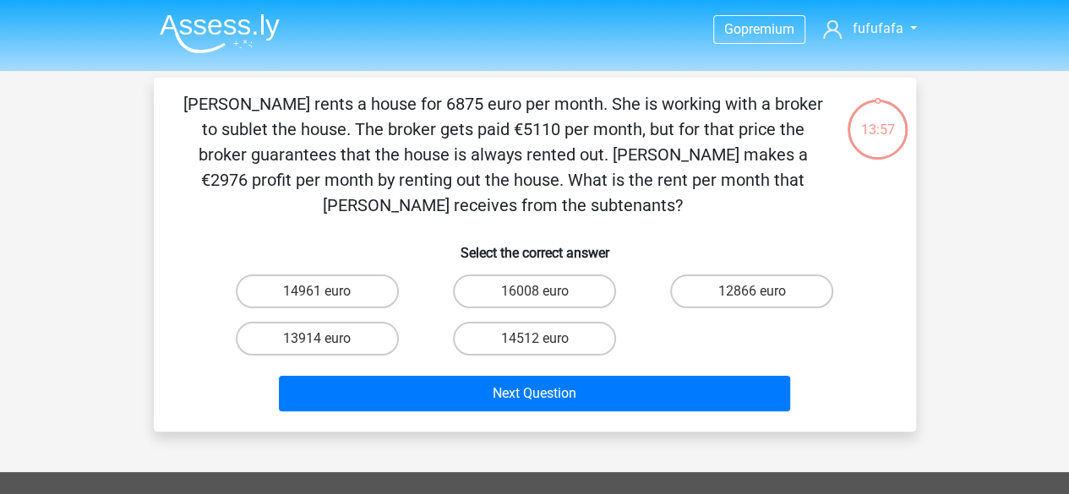
scroll to position [2, 0]
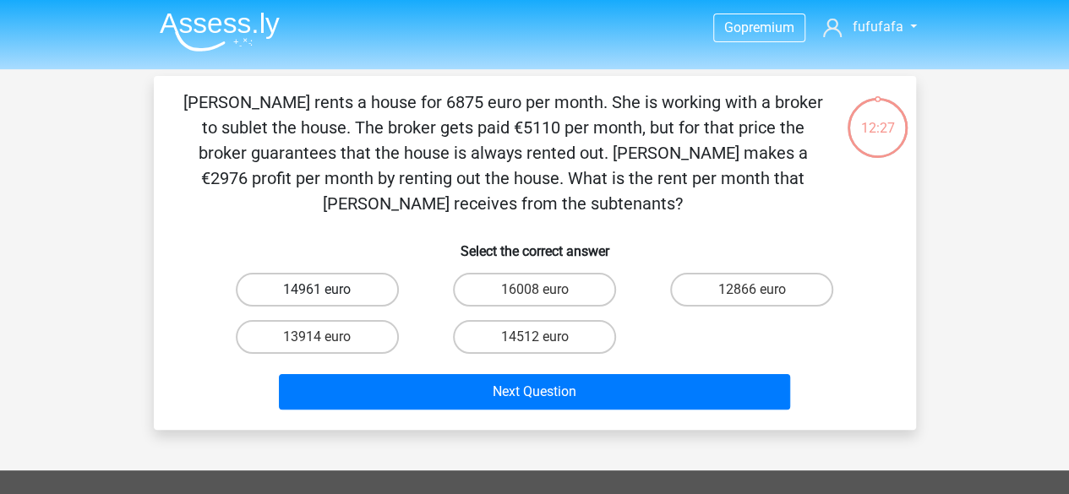
click at [360, 288] on label "14961 euro" at bounding box center [317, 290] width 163 height 34
click at [328, 290] on input "14961 euro" at bounding box center [322, 295] width 11 height 11
radio input "true"
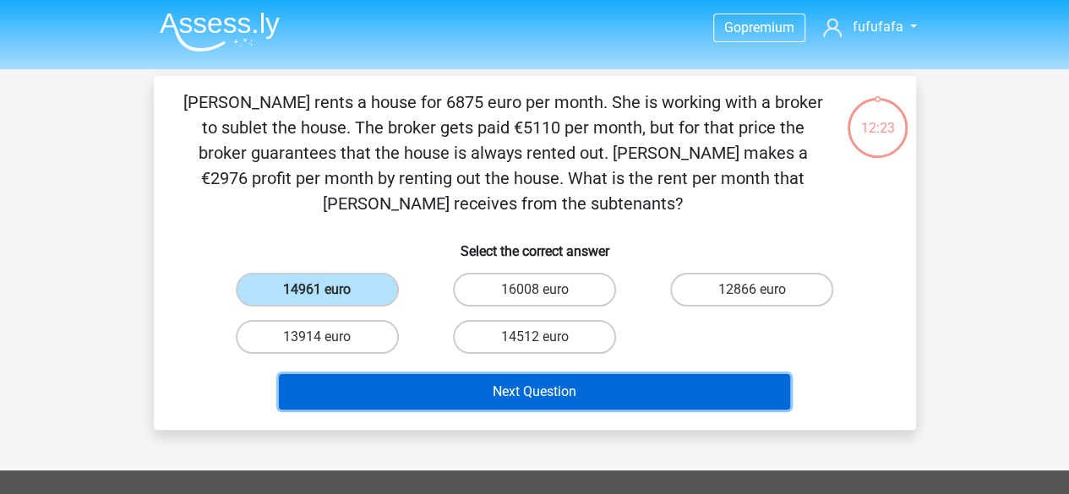
click at [569, 401] on button "Next Question" at bounding box center [534, 391] width 511 height 35
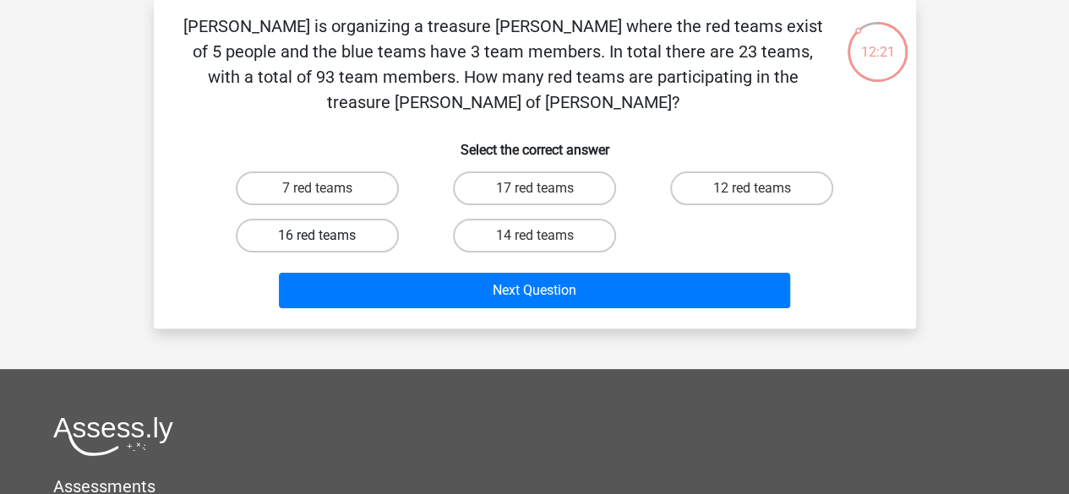
scroll to position [0, 0]
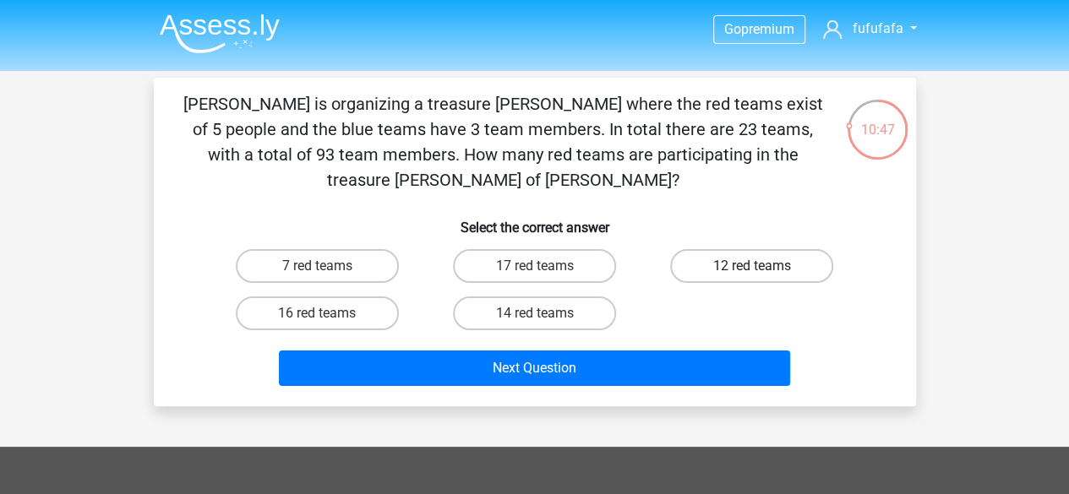
click at [755, 249] on label "12 red teams" at bounding box center [751, 266] width 163 height 34
click at [755, 266] on input "12 red teams" at bounding box center [757, 271] width 11 height 11
radio input "true"
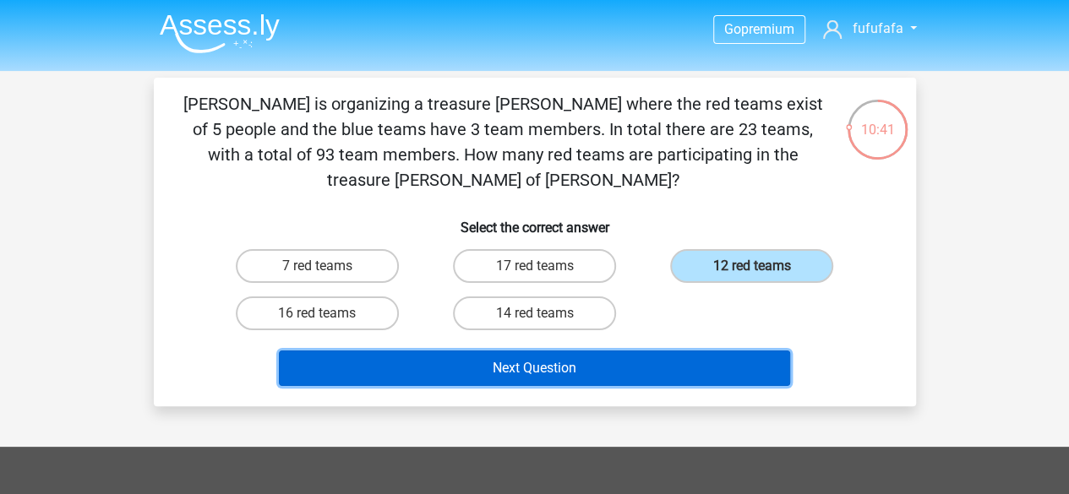
click at [656, 351] on button "Next Question" at bounding box center [534, 368] width 511 height 35
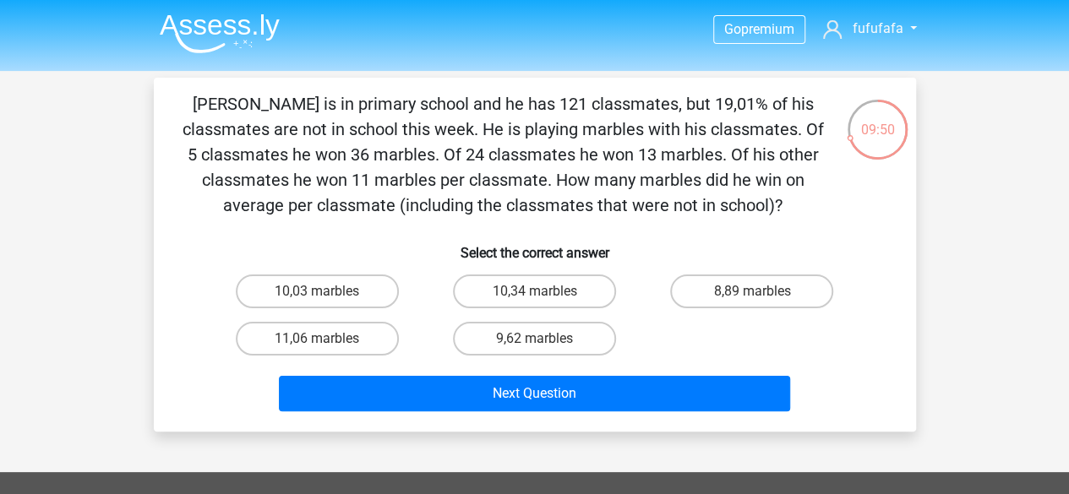
drag, startPoint x: 677, startPoint y: 305, endPoint x: 17, endPoint y: 180, distance: 671.8
click at [17, 180] on div "Go premium fufufafa circavika@gmail.com" at bounding box center [534, 459] width 1069 height 919
click at [559, 333] on label "9,62 marbles" at bounding box center [534, 339] width 163 height 34
click at [545, 339] on input "9,62 marbles" at bounding box center [539, 344] width 11 height 11
radio input "true"
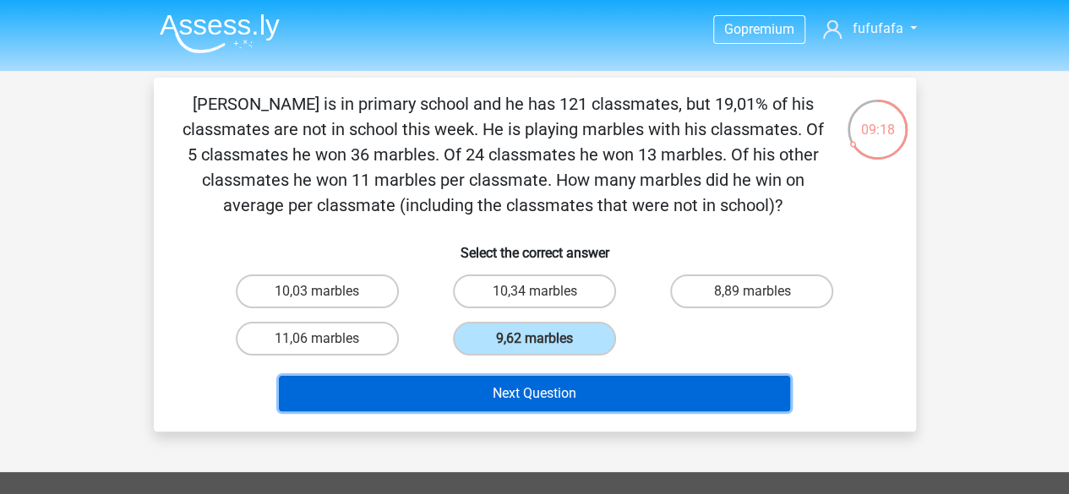
click at [643, 386] on button "Next Question" at bounding box center [534, 393] width 511 height 35
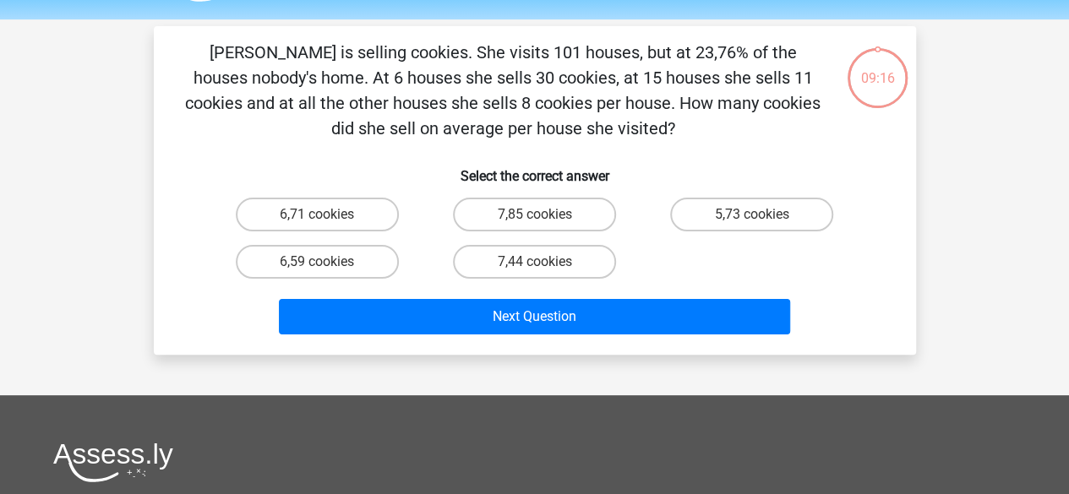
scroll to position [78, 0]
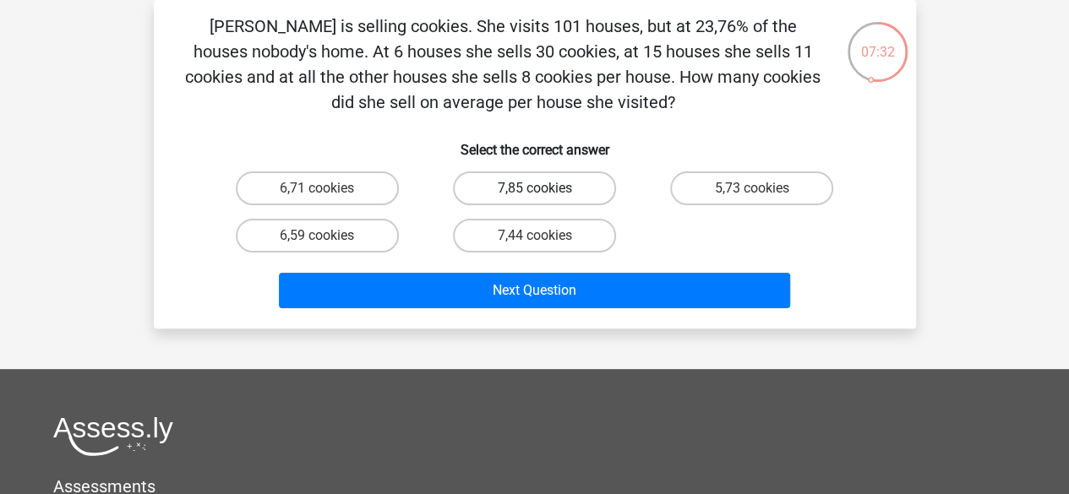
click at [574, 194] on label "7,85 cookies" at bounding box center [534, 189] width 163 height 34
click at [545, 194] on input "7,85 cookies" at bounding box center [539, 193] width 11 height 11
radio input "true"
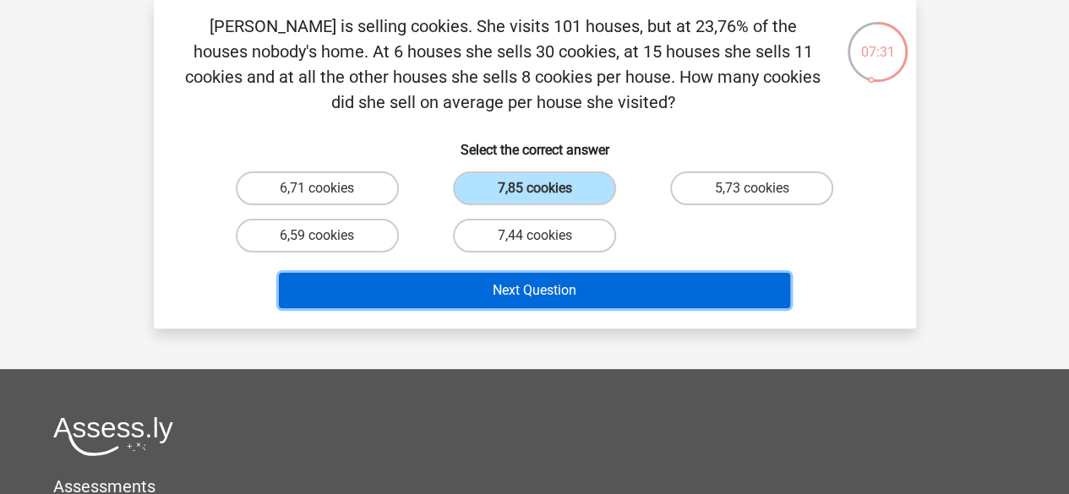
click at [619, 292] on button "Next Question" at bounding box center [534, 290] width 511 height 35
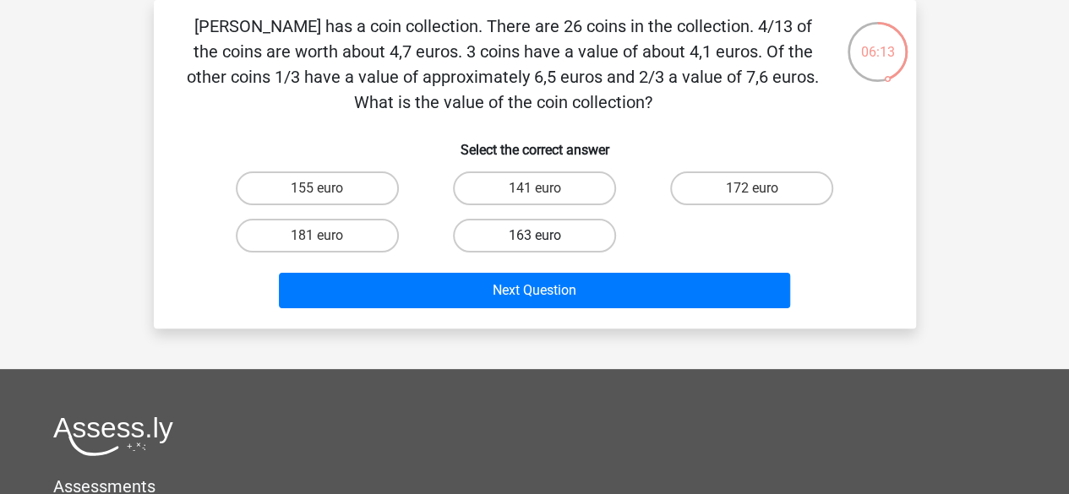
click at [579, 248] on label "163 euro" at bounding box center [534, 236] width 163 height 34
click at [545, 247] on input "163 euro" at bounding box center [539, 241] width 11 height 11
radio input "true"
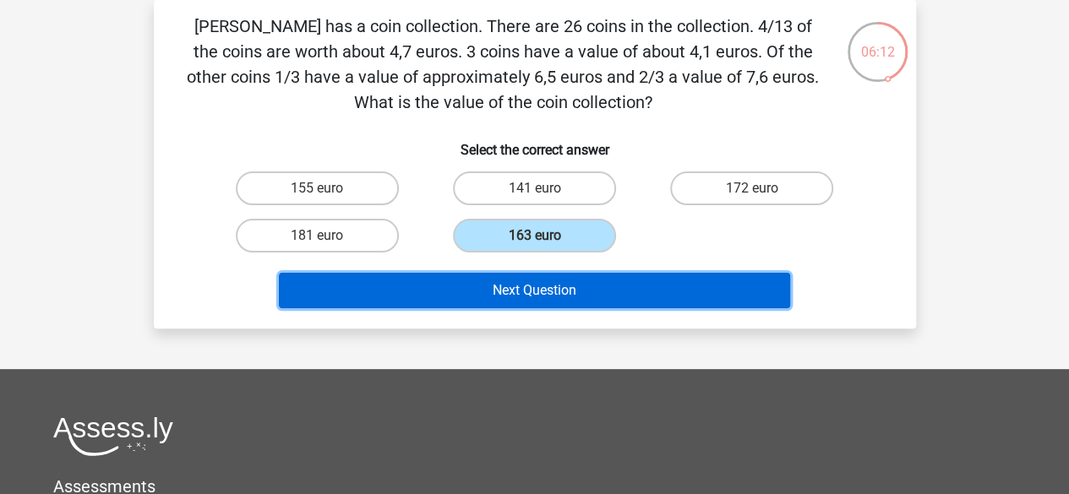
click at [588, 289] on button "Next Question" at bounding box center [534, 290] width 511 height 35
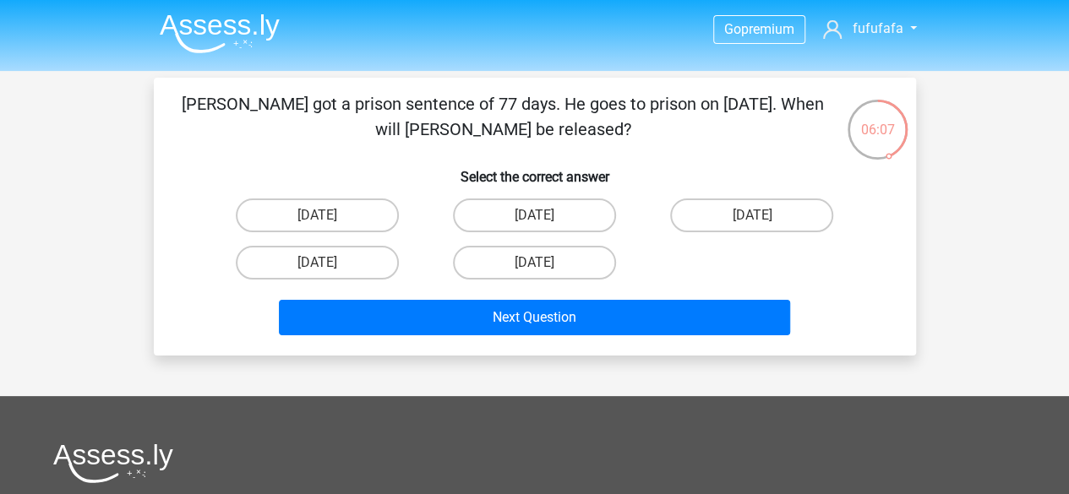
scroll to position [2, 0]
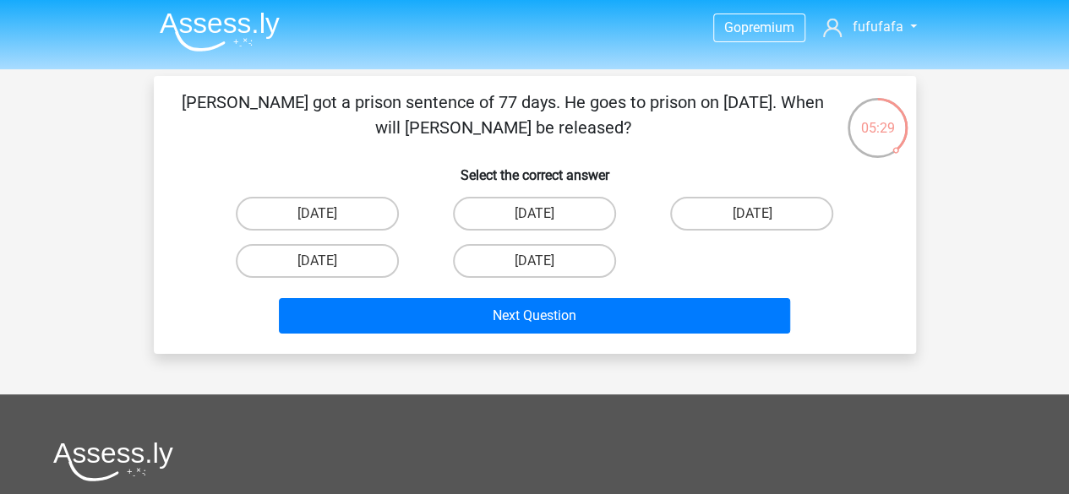
click at [538, 214] on input "August 13" at bounding box center [539, 219] width 11 height 11
radio input "true"
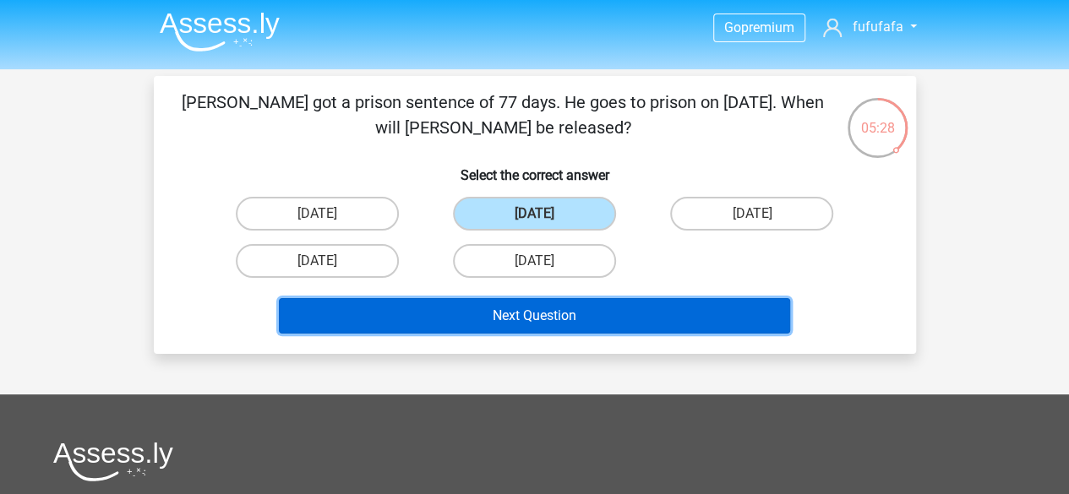
click at [603, 319] on button "Next Question" at bounding box center [534, 315] width 511 height 35
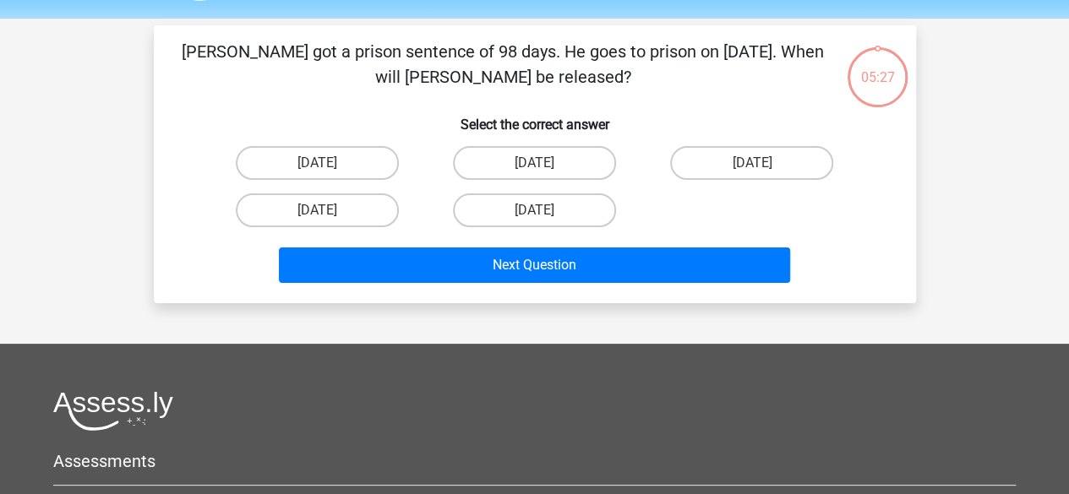
scroll to position [78, 0]
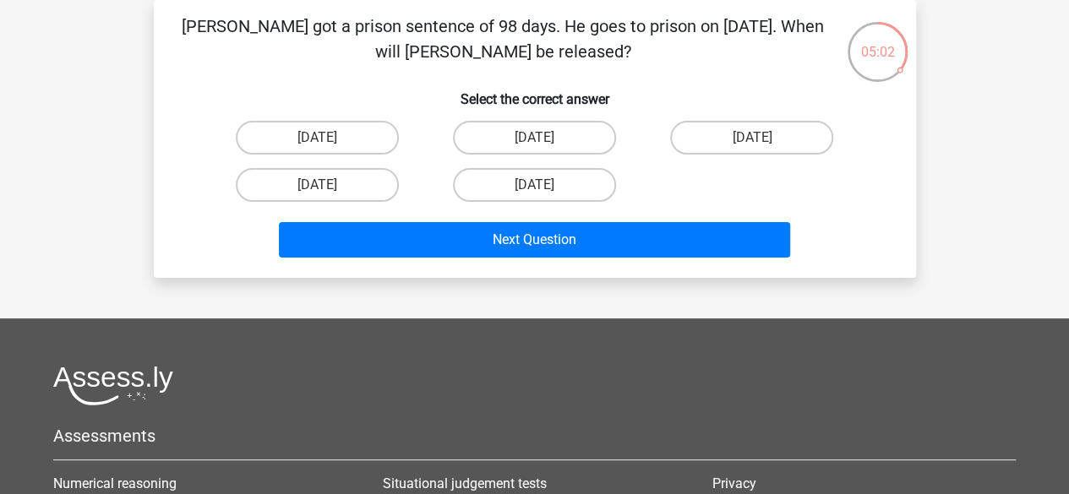
click at [648, 378] on div at bounding box center [534, 386] width 963 height 40
click at [505, 142] on label "August 22" at bounding box center [534, 138] width 163 height 34
click at [534, 142] on input "August 22" at bounding box center [539, 143] width 11 height 11
radio input "true"
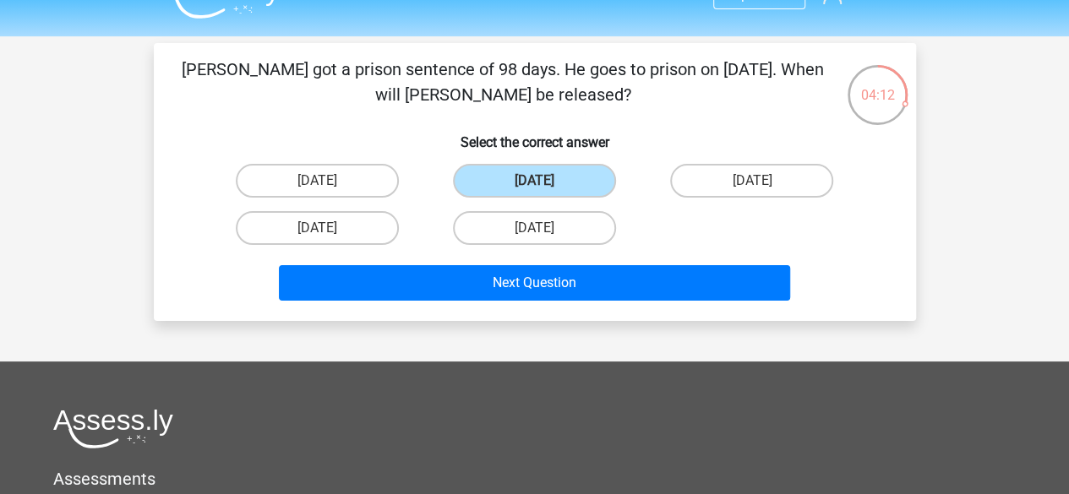
scroll to position [14, 0]
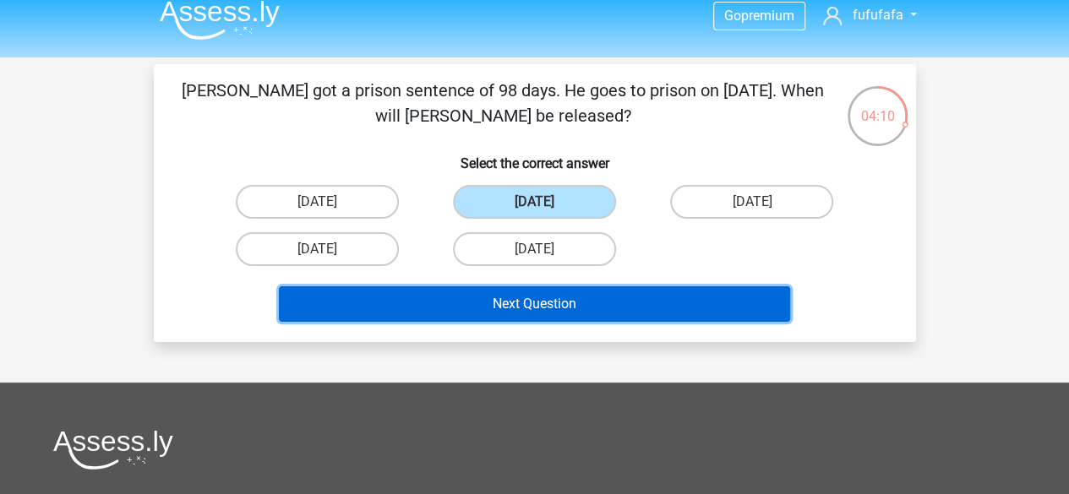
click at [594, 301] on button "Next Question" at bounding box center [534, 303] width 511 height 35
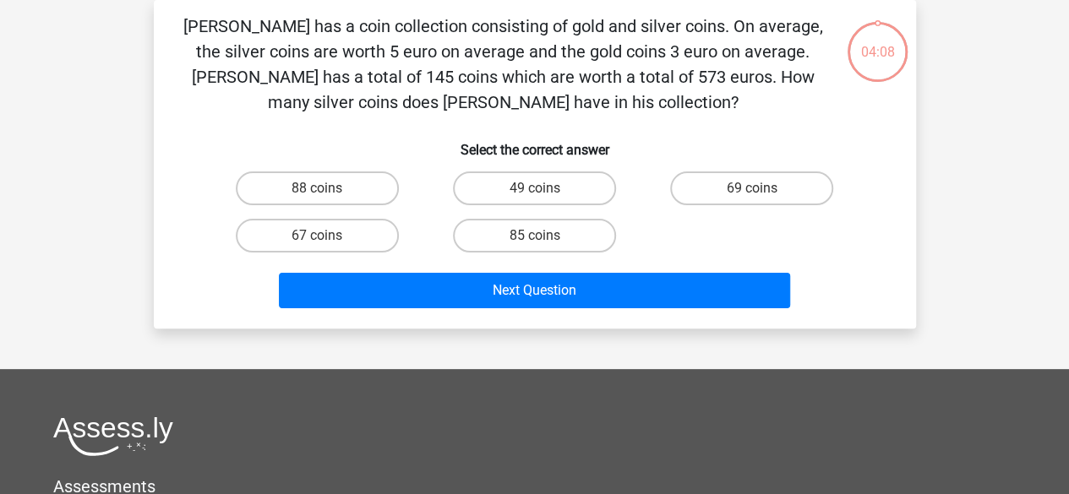
scroll to position [0, 0]
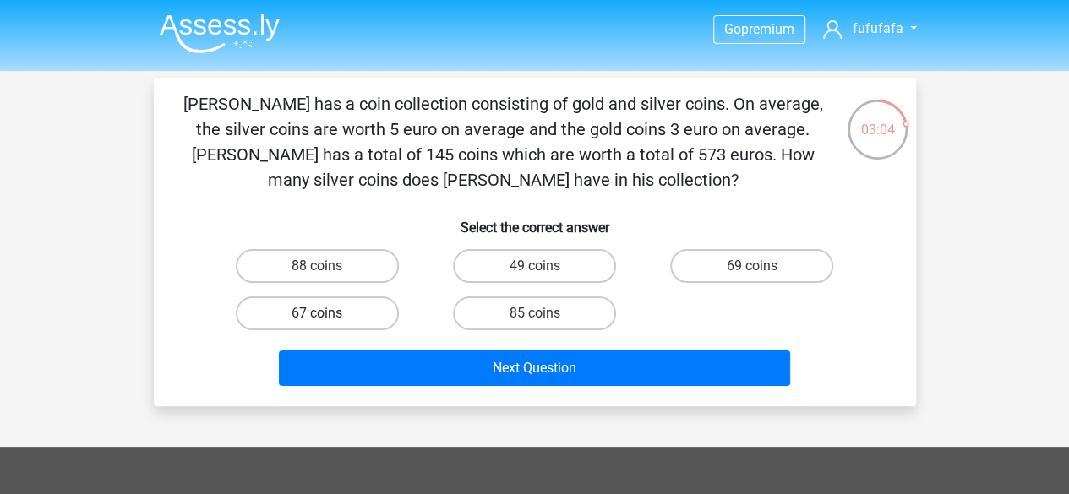
click at [279, 323] on label "67 coins" at bounding box center [317, 314] width 163 height 34
click at [317, 323] on input "67 coins" at bounding box center [322, 319] width 11 height 11
radio input "true"
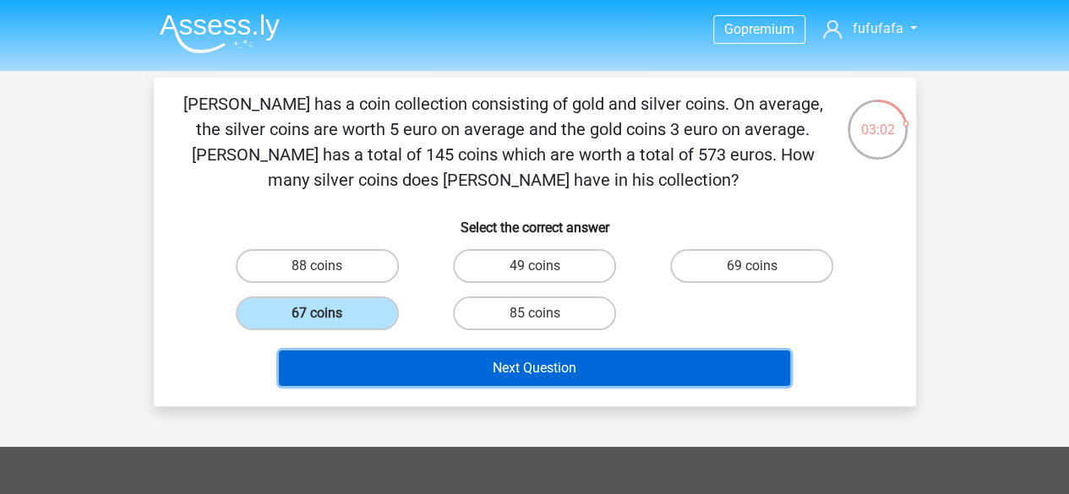
click at [549, 373] on button "Next Question" at bounding box center [534, 368] width 511 height 35
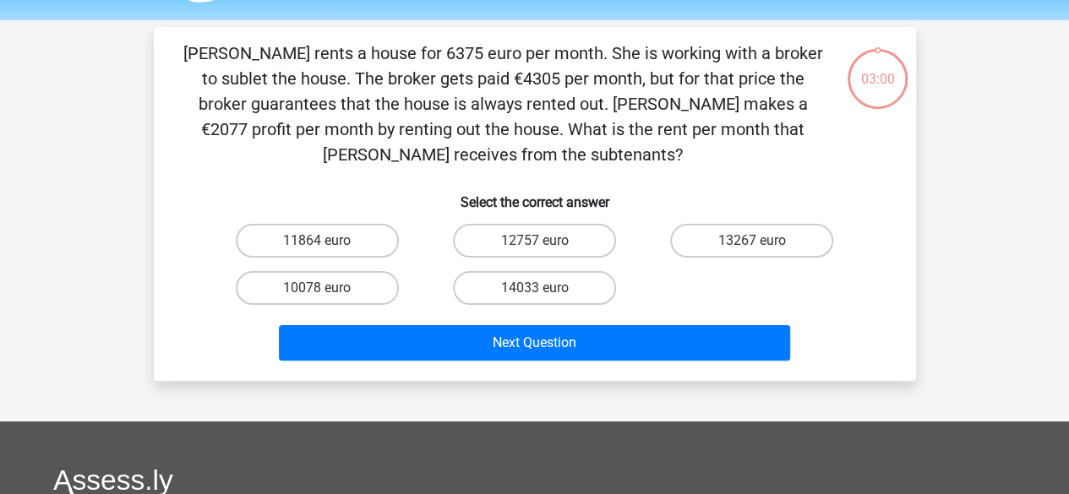
scroll to position [78, 0]
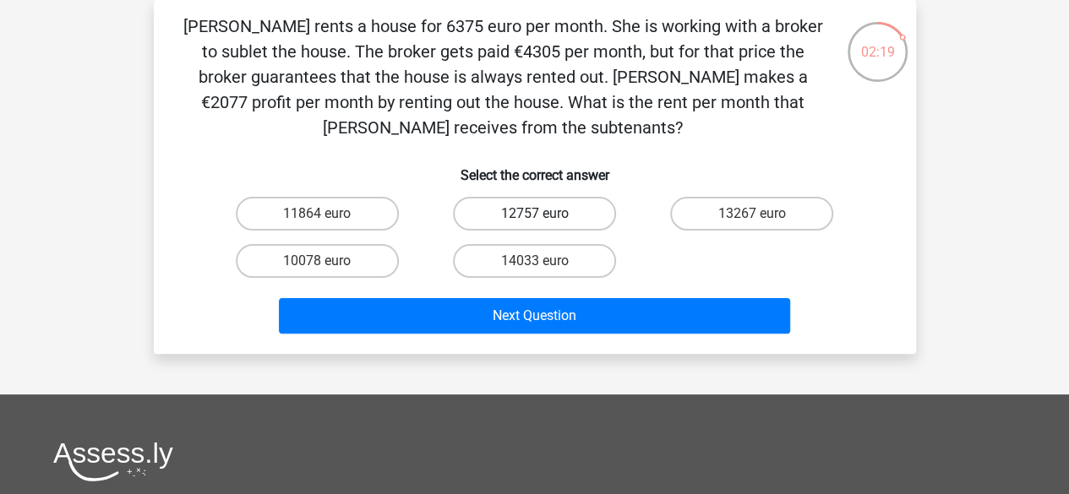
click at [539, 205] on label "12757 euro" at bounding box center [534, 214] width 163 height 34
click at [539, 214] on input "12757 euro" at bounding box center [539, 219] width 11 height 11
radio input "true"
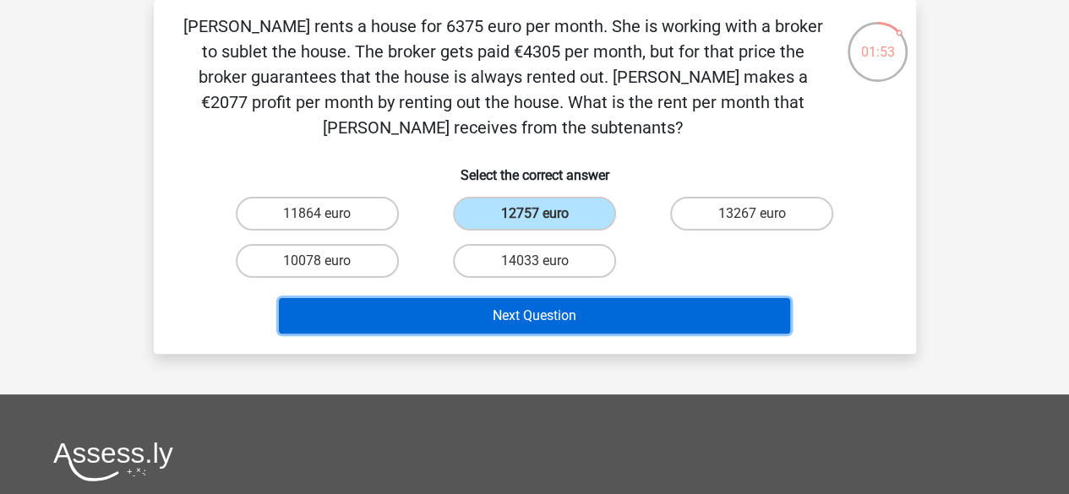
click at [713, 317] on button "Next Question" at bounding box center [534, 315] width 511 height 35
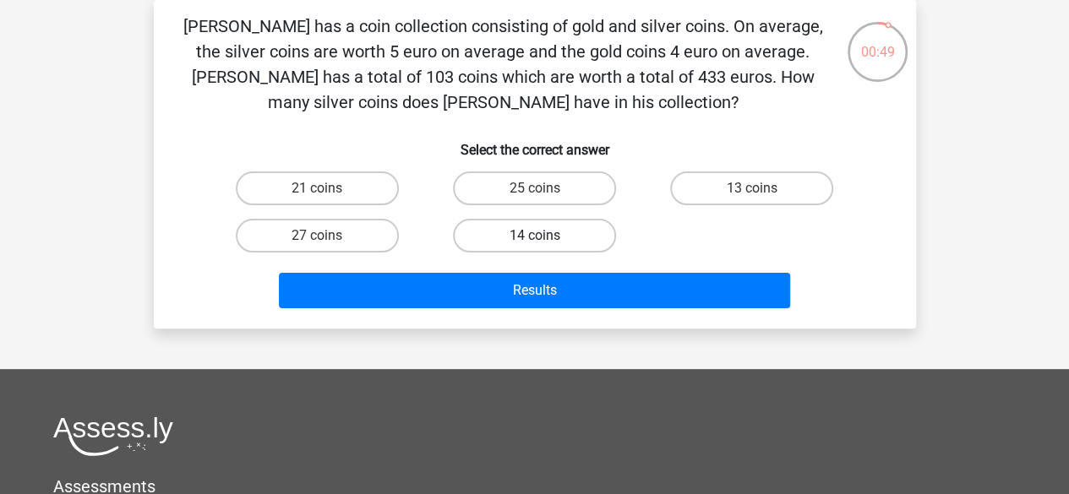
click at [579, 228] on label "14 coins" at bounding box center [534, 236] width 163 height 34
click at [545, 236] on input "14 coins" at bounding box center [539, 241] width 11 height 11
radio input "true"
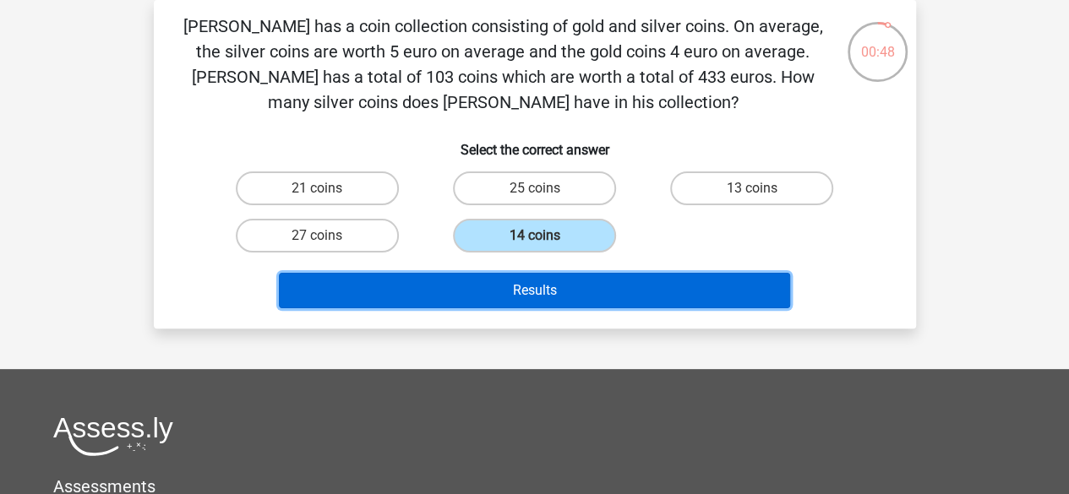
click at [663, 283] on button "Results" at bounding box center [534, 290] width 511 height 35
